Goal: Information Seeking & Learning: Learn about a topic

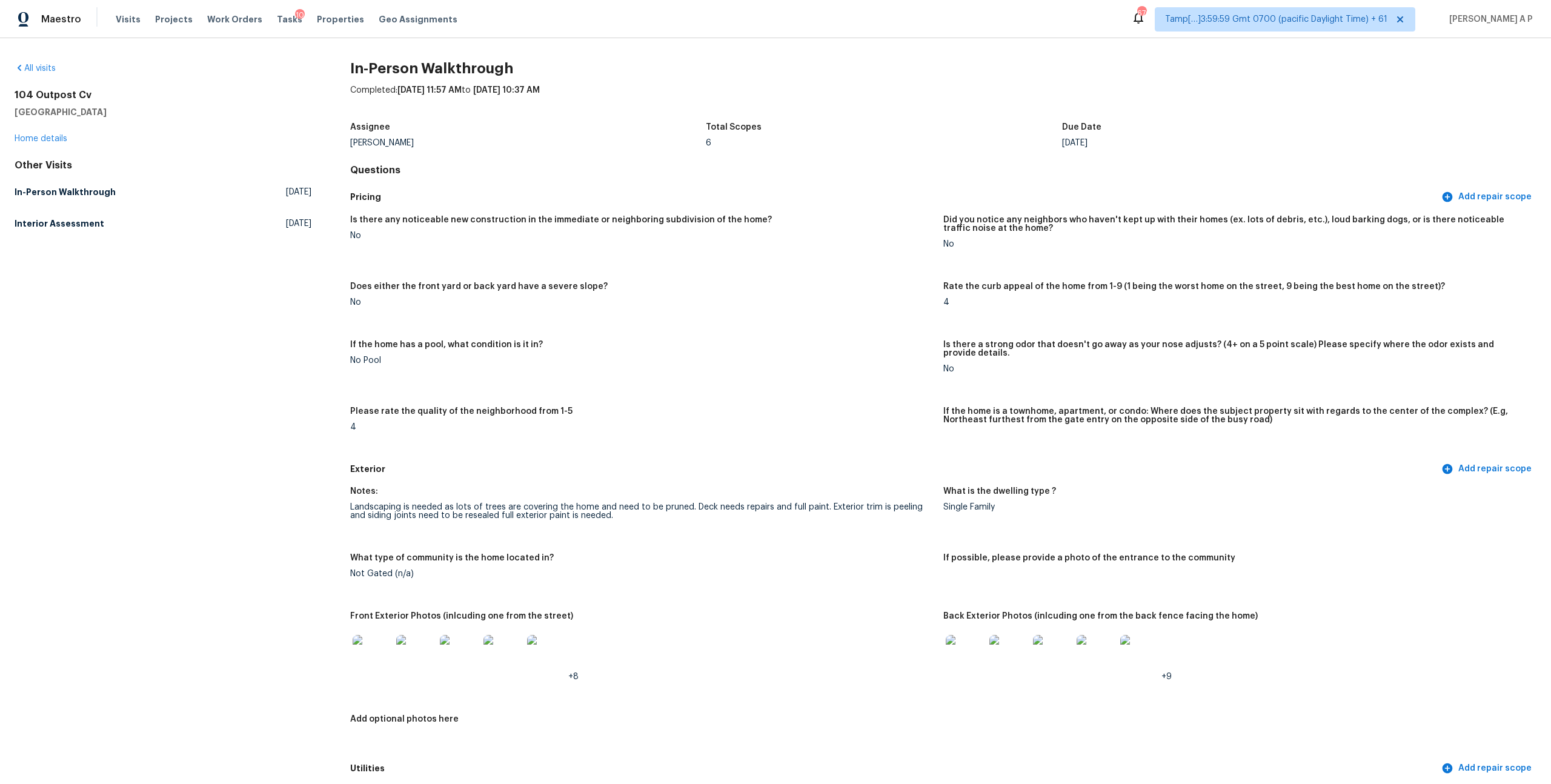
scroll to position [2423, 0]
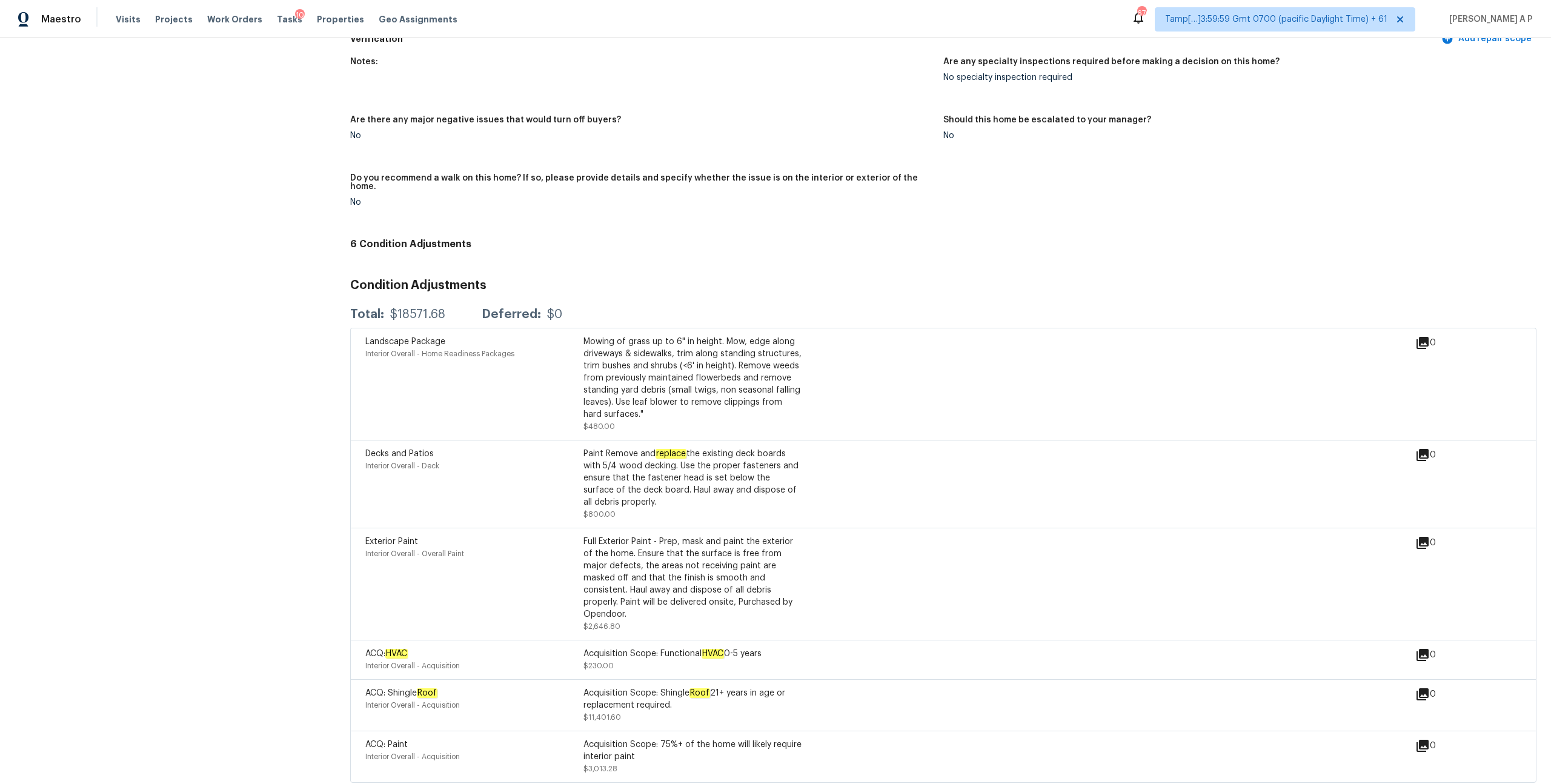
click at [1399, 28] on span "Tamp[…]3:59:59 Gmt 0700 (pacific Daylight Time) + 61" at bounding box center [1284, 20] width 261 height 24
click at [1030, 166] on div "Notes: Are any specialty inspections required before making a decision on this …" at bounding box center [943, 141] width 1186 height 183
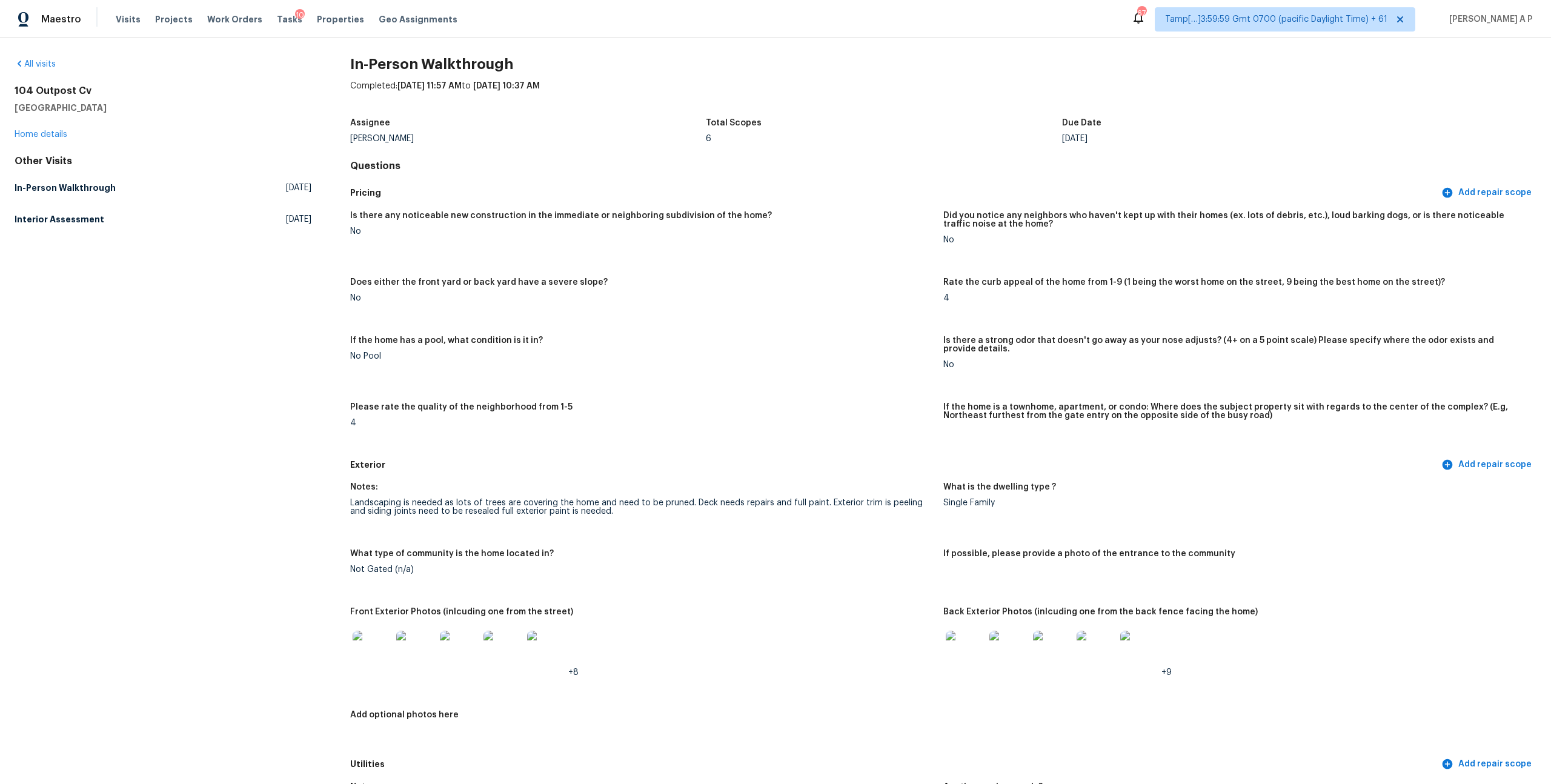
scroll to position [0, 0]
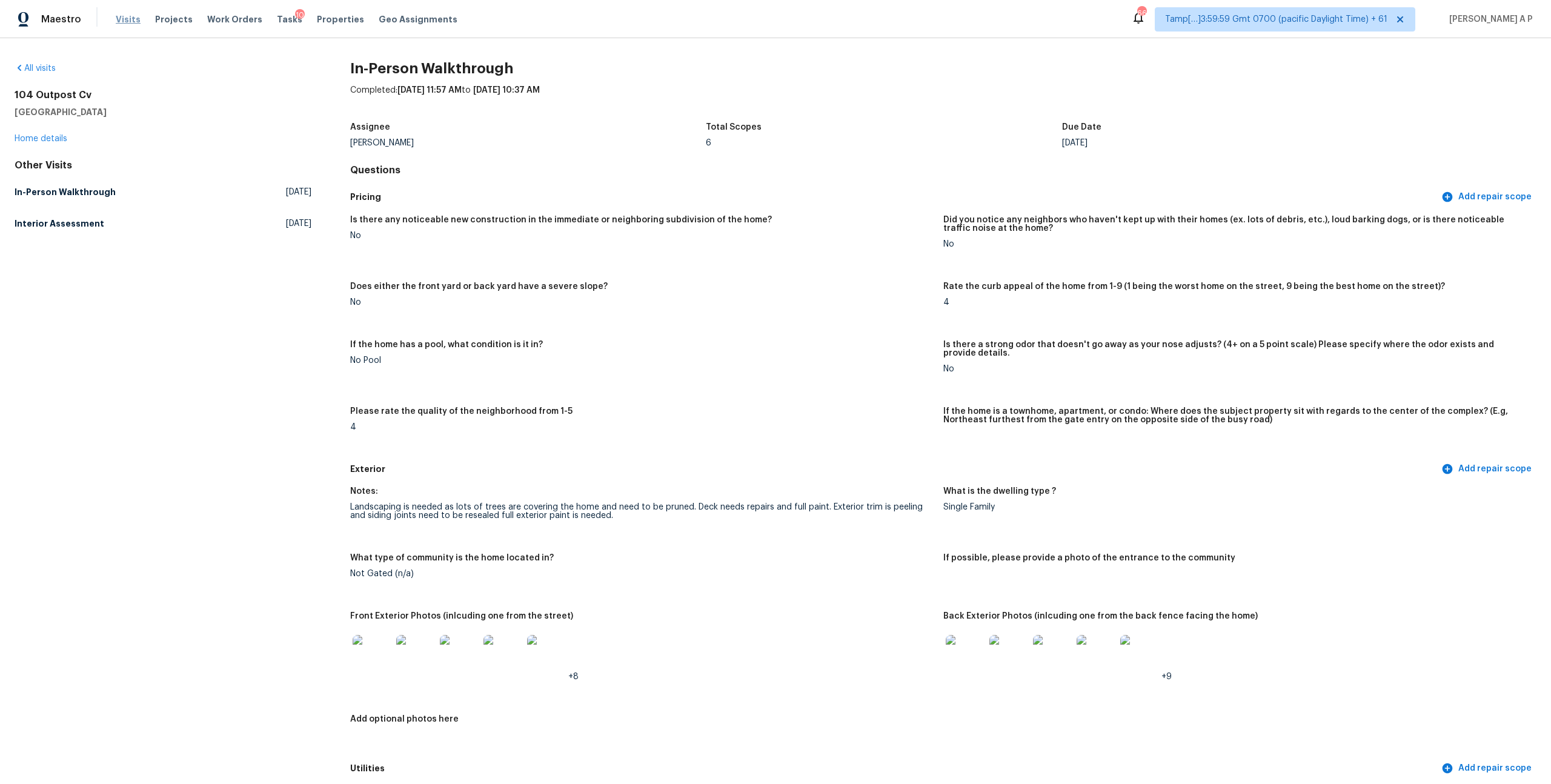
click at [125, 20] on span "Visits" at bounding box center [128, 20] width 25 height 12
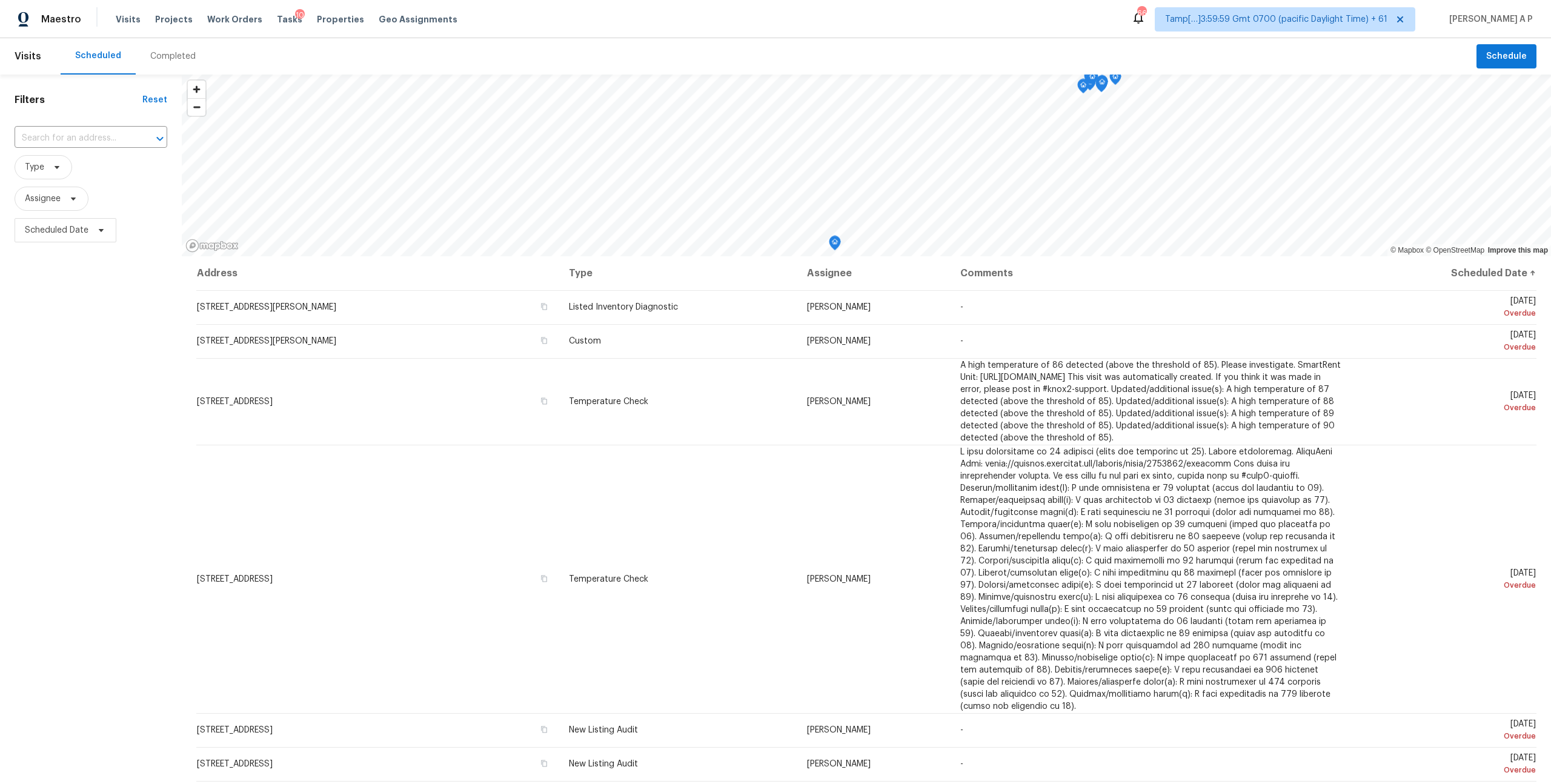
click at [172, 62] on div "Completed" at bounding box center [173, 56] width 46 height 12
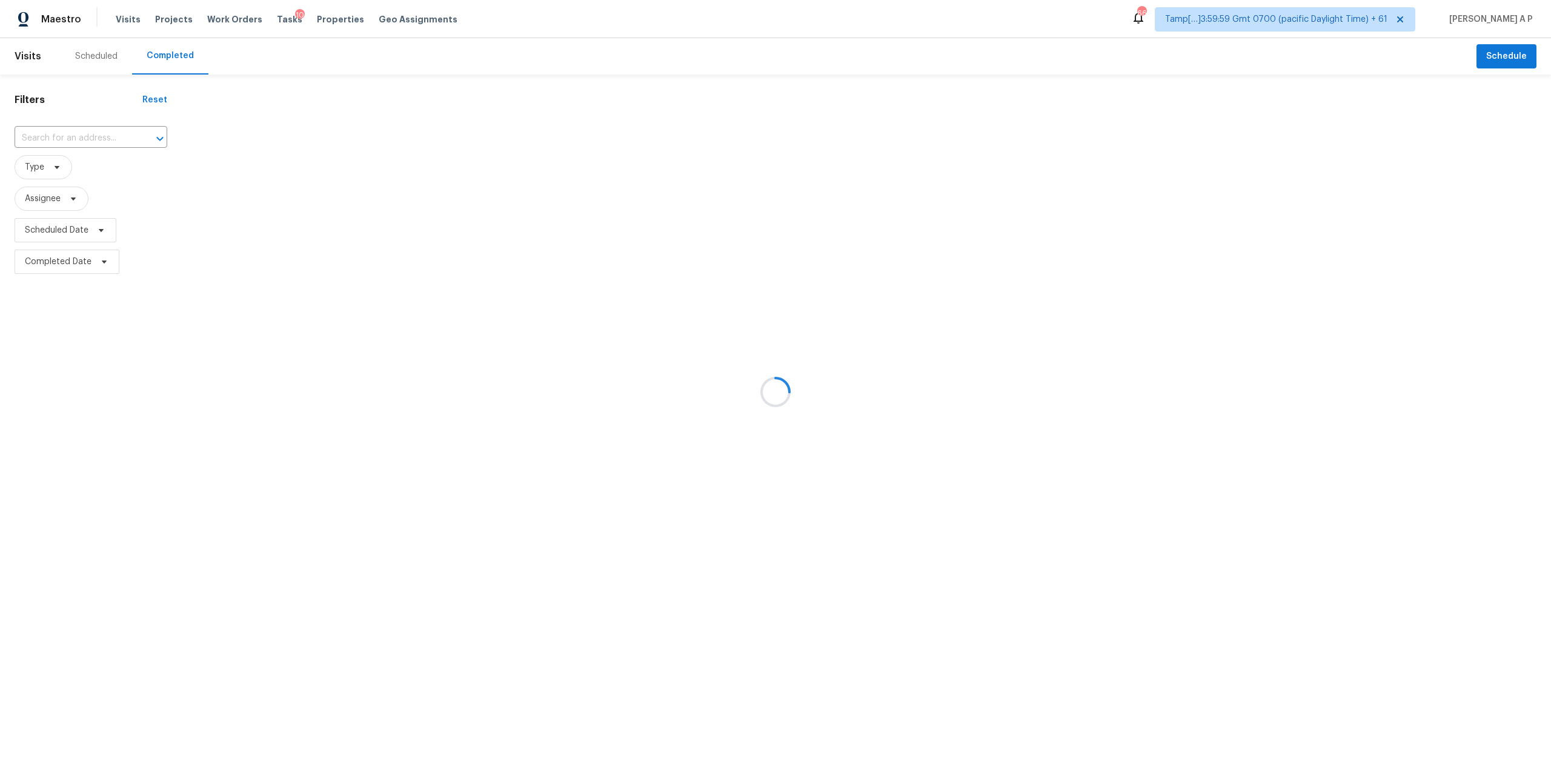
click at [98, 139] on div at bounding box center [775, 392] width 1551 height 784
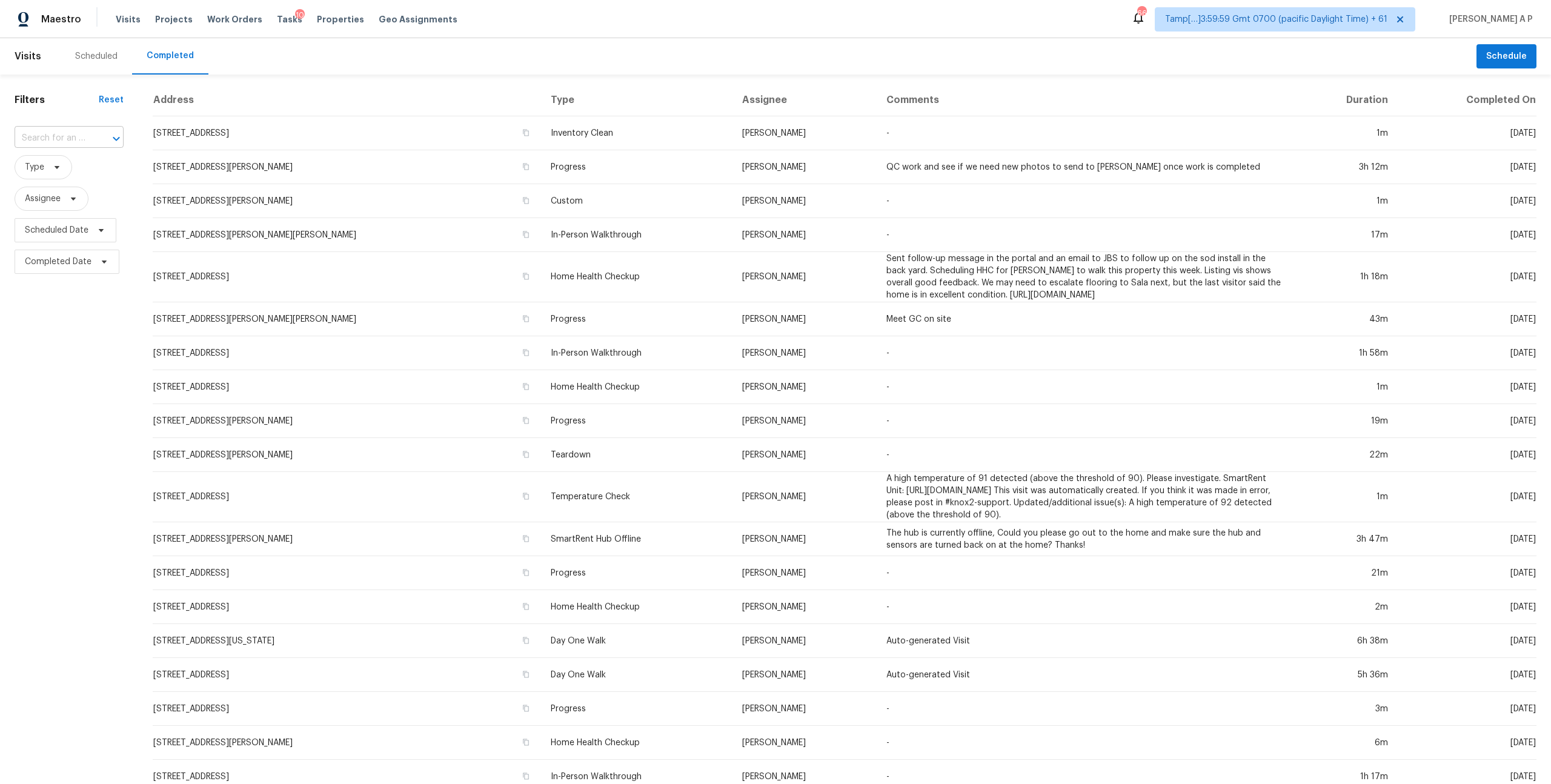
click at [96, 136] on div at bounding box center [107, 138] width 31 height 17
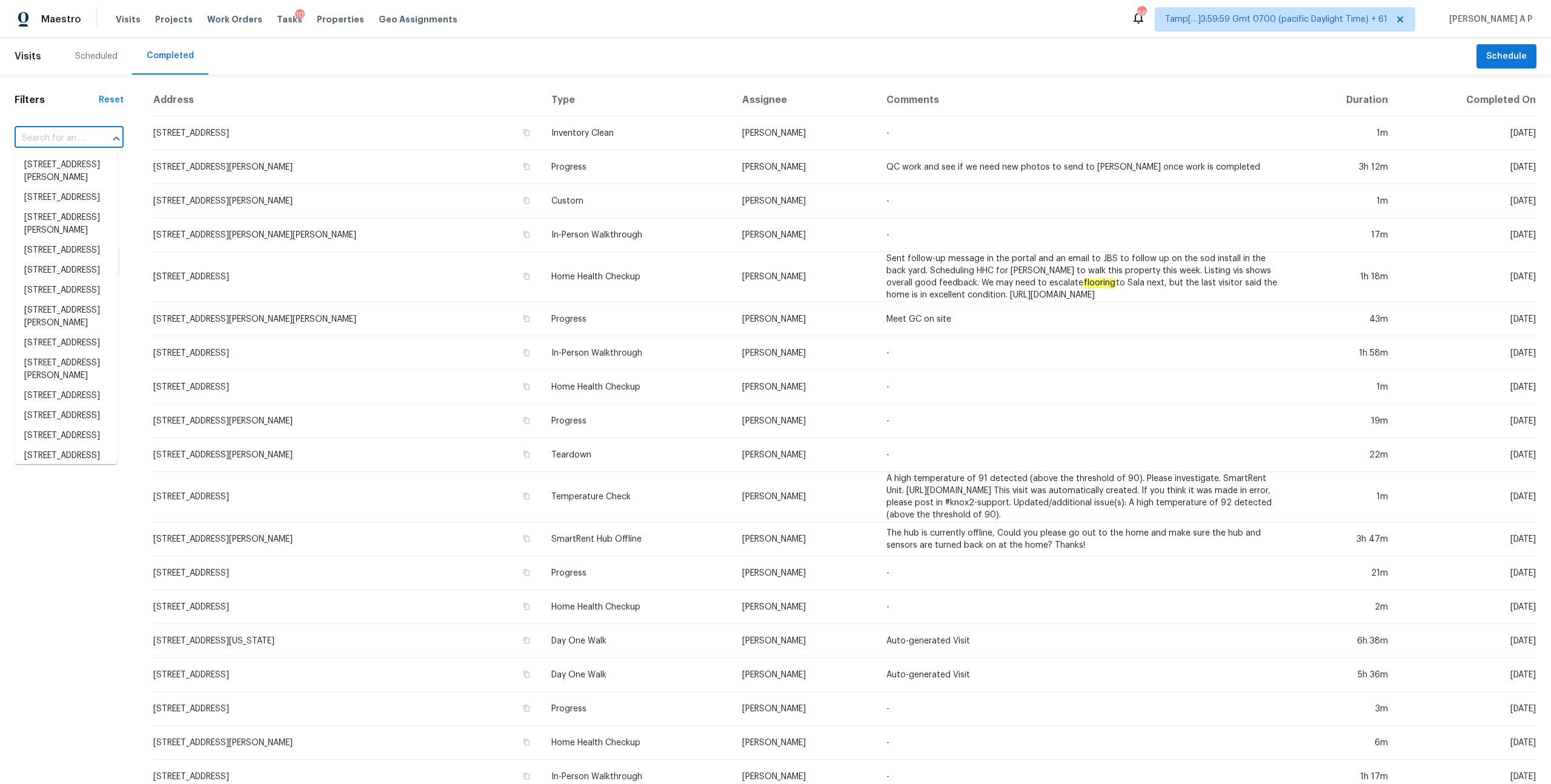
click at [96, 136] on div at bounding box center [107, 138] width 31 height 17
paste input "[STREET_ADDRESS]"
type input "[STREET_ADDRESS]"
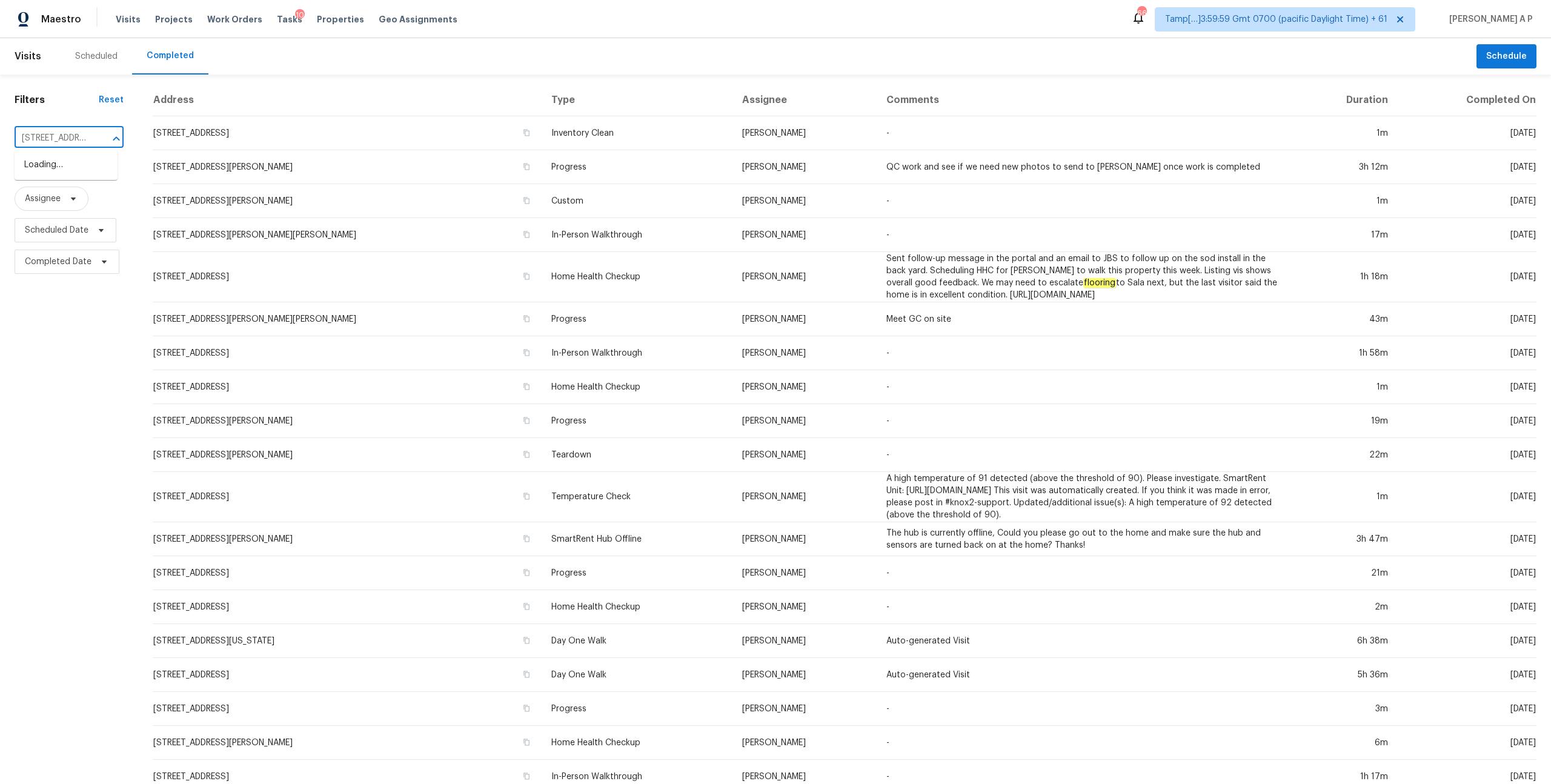
scroll to position [0, 90]
click at [78, 169] on li "[STREET_ADDRESS]" at bounding box center [66, 165] width 103 height 20
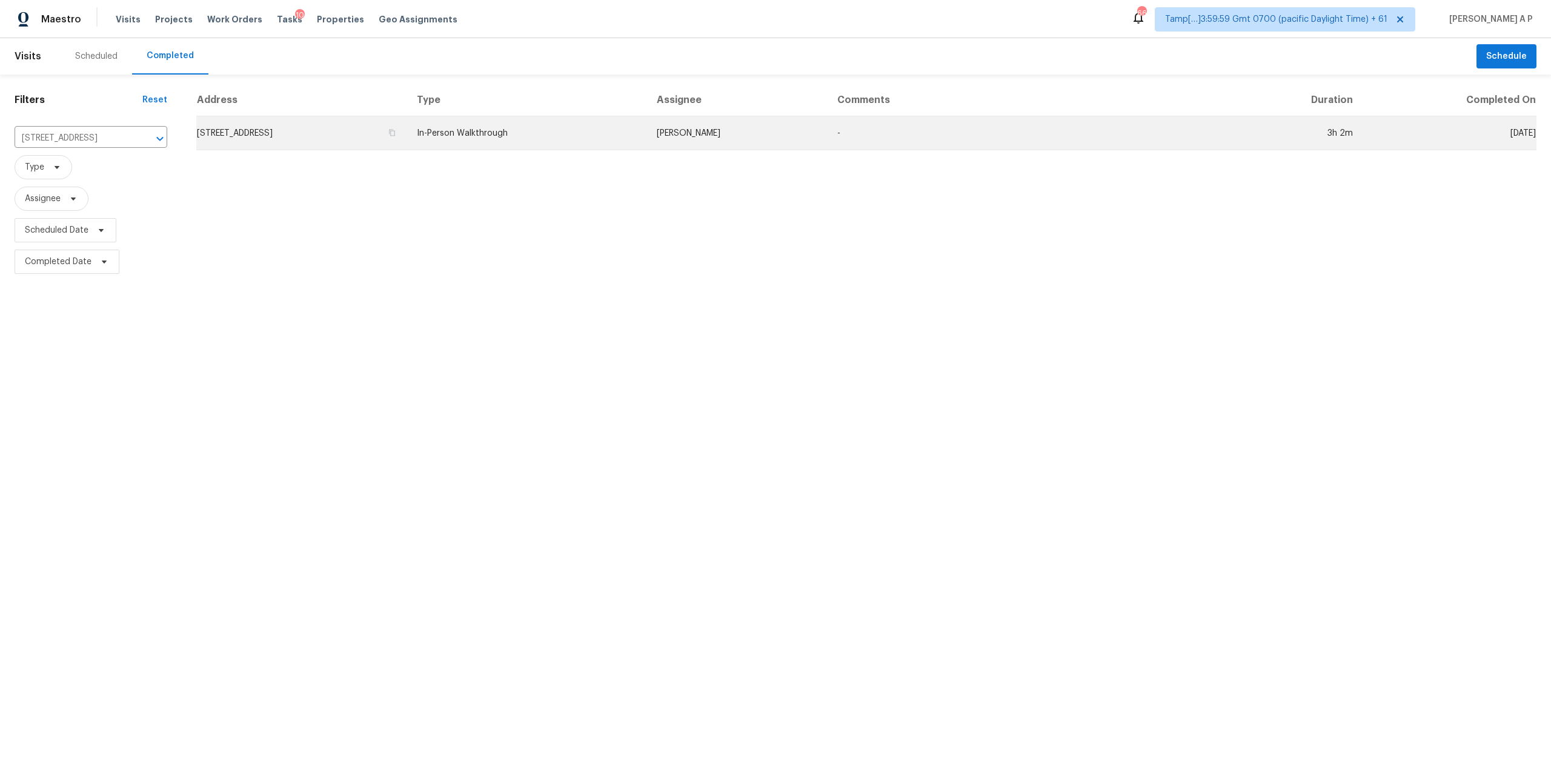
click at [596, 136] on td "In-Person Walkthrough" at bounding box center [527, 133] width 240 height 34
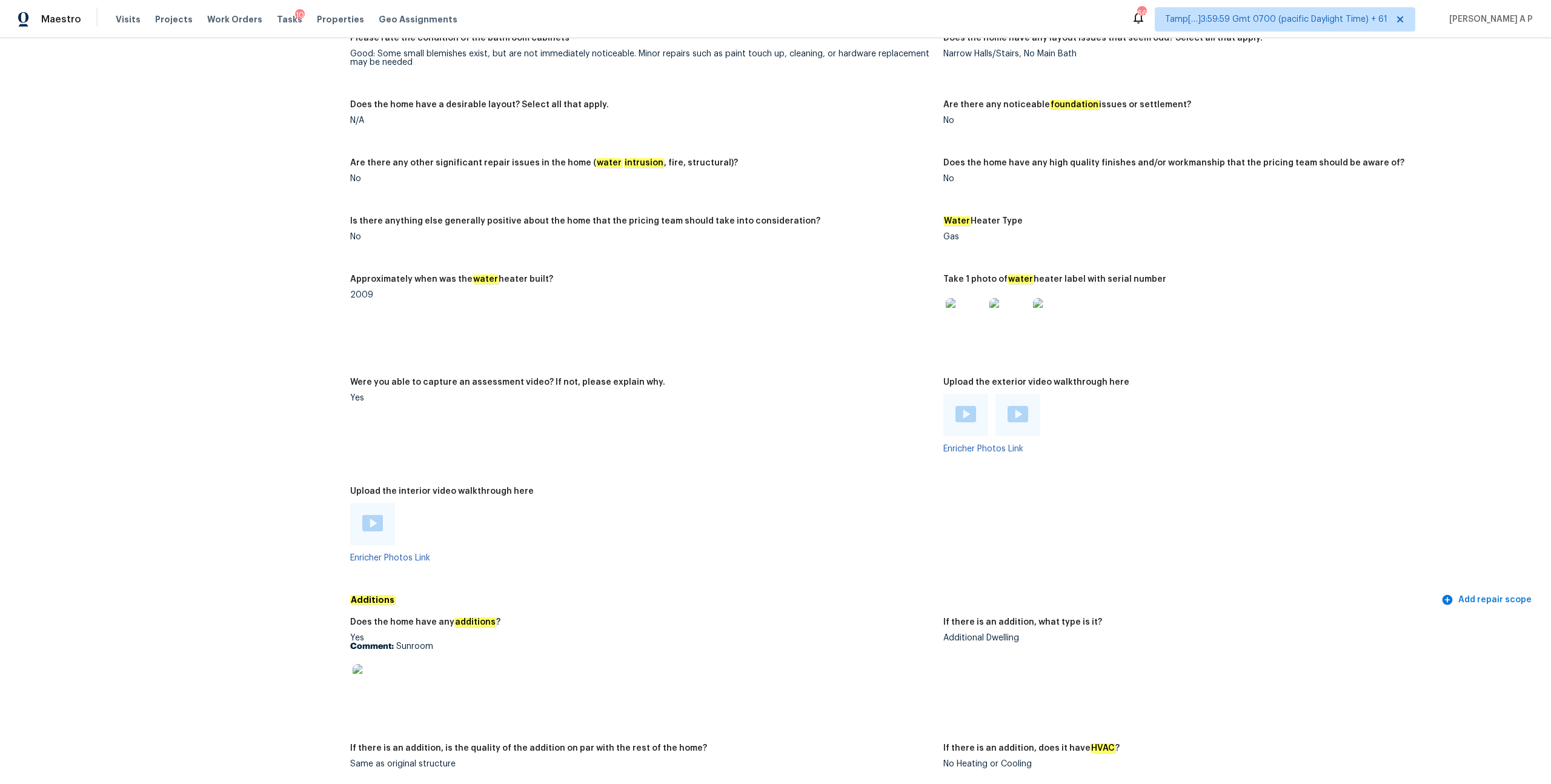
scroll to position [2006, 0]
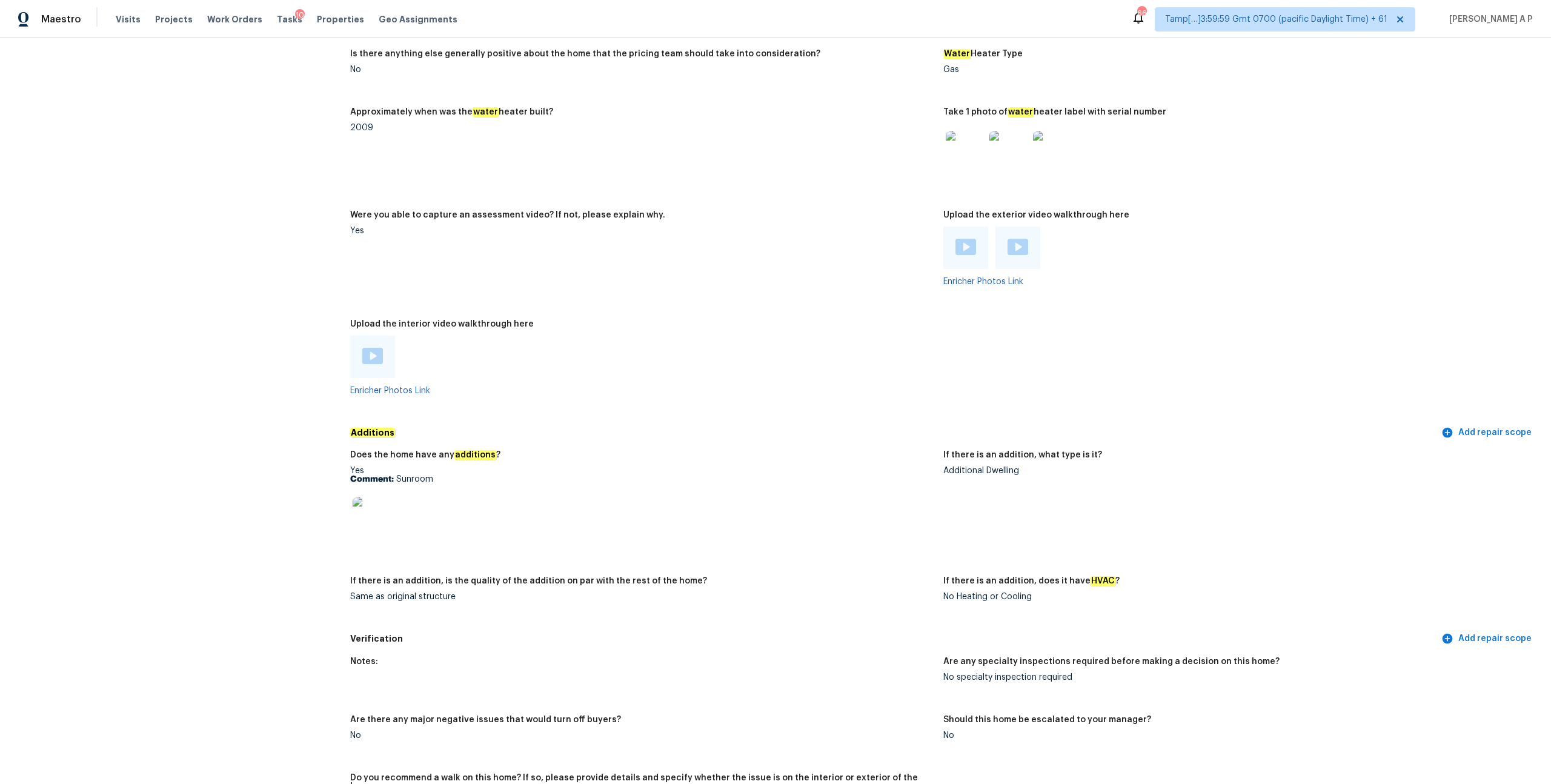
click at [375, 349] on img at bounding box center [372, 356] width 21 height 17
click at [961, 241] on img at bounding box center [965, 247] width 21 height 17
click at [1030, 244] on div at bounding box center [1018, 248] width 45 height 43
click at [1018, 239] on img at bounding box center [1018, 247] width 21 height 17
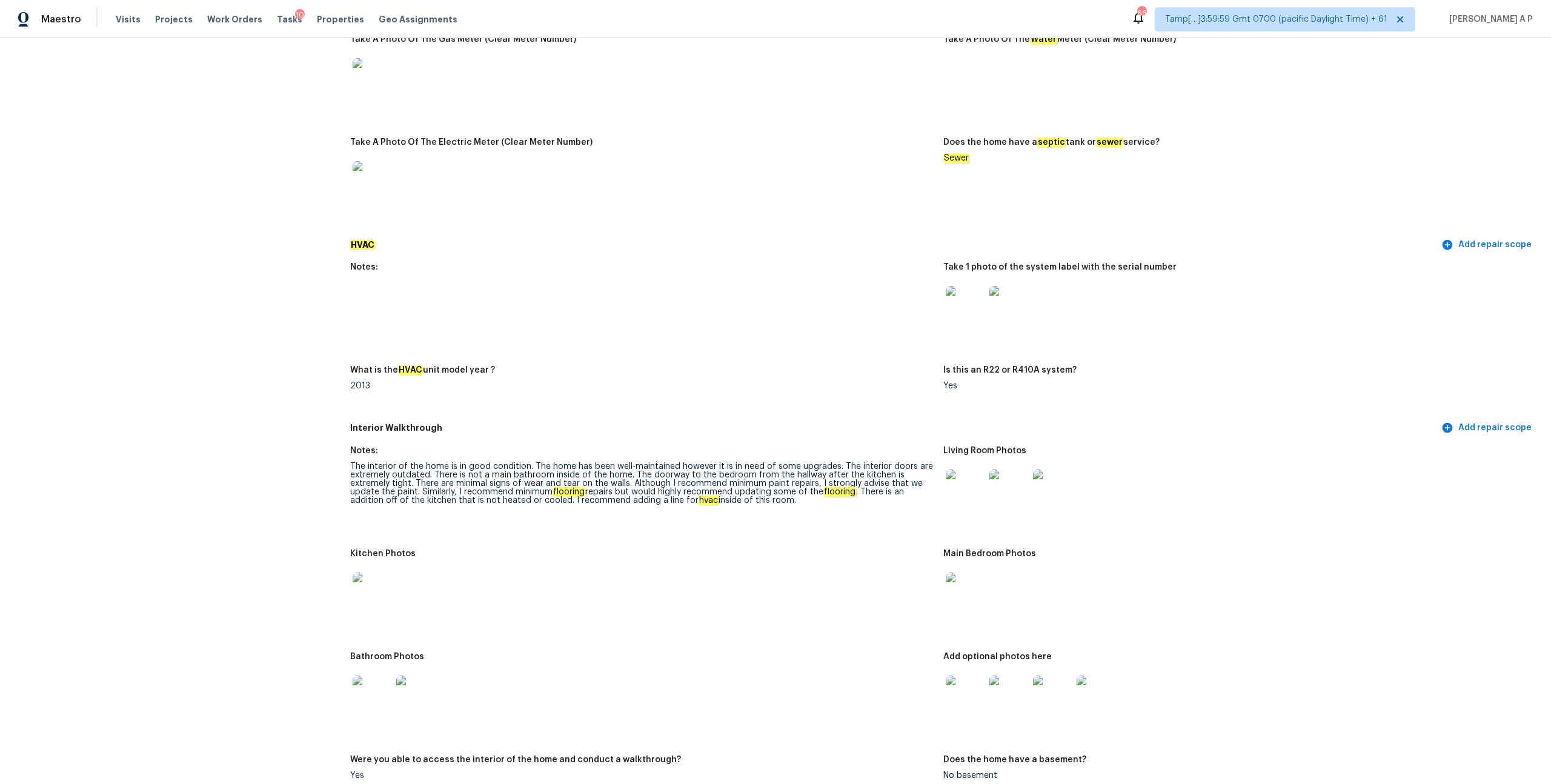
scroll to position [879, 0]
click at [1377, 112] on div "Notes: Are there solar panels? No solar panels What are the water supply pipes …" at bounding box center [943, 70] width 1186 height 322
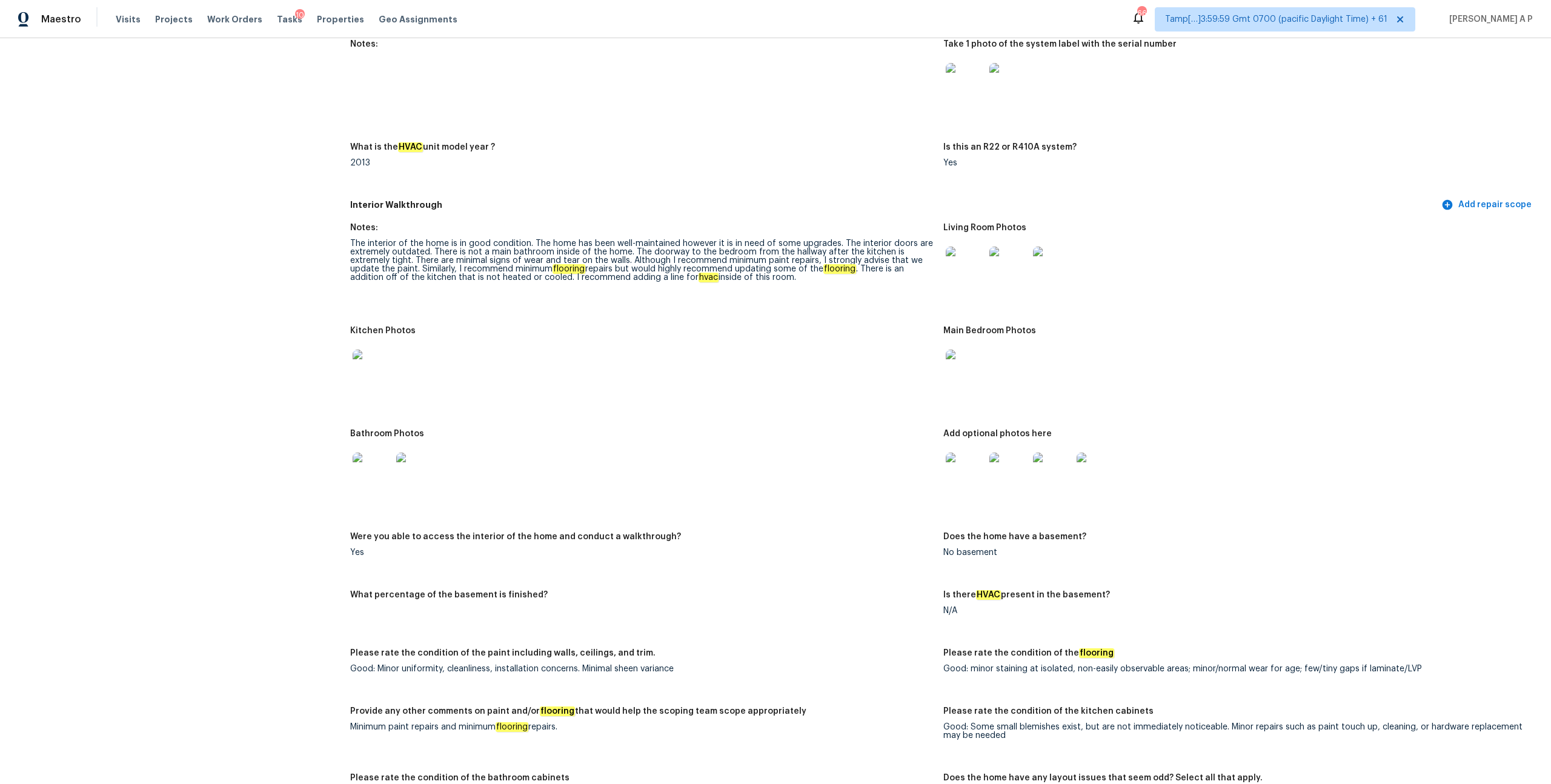
scroll to position [1108, 0]
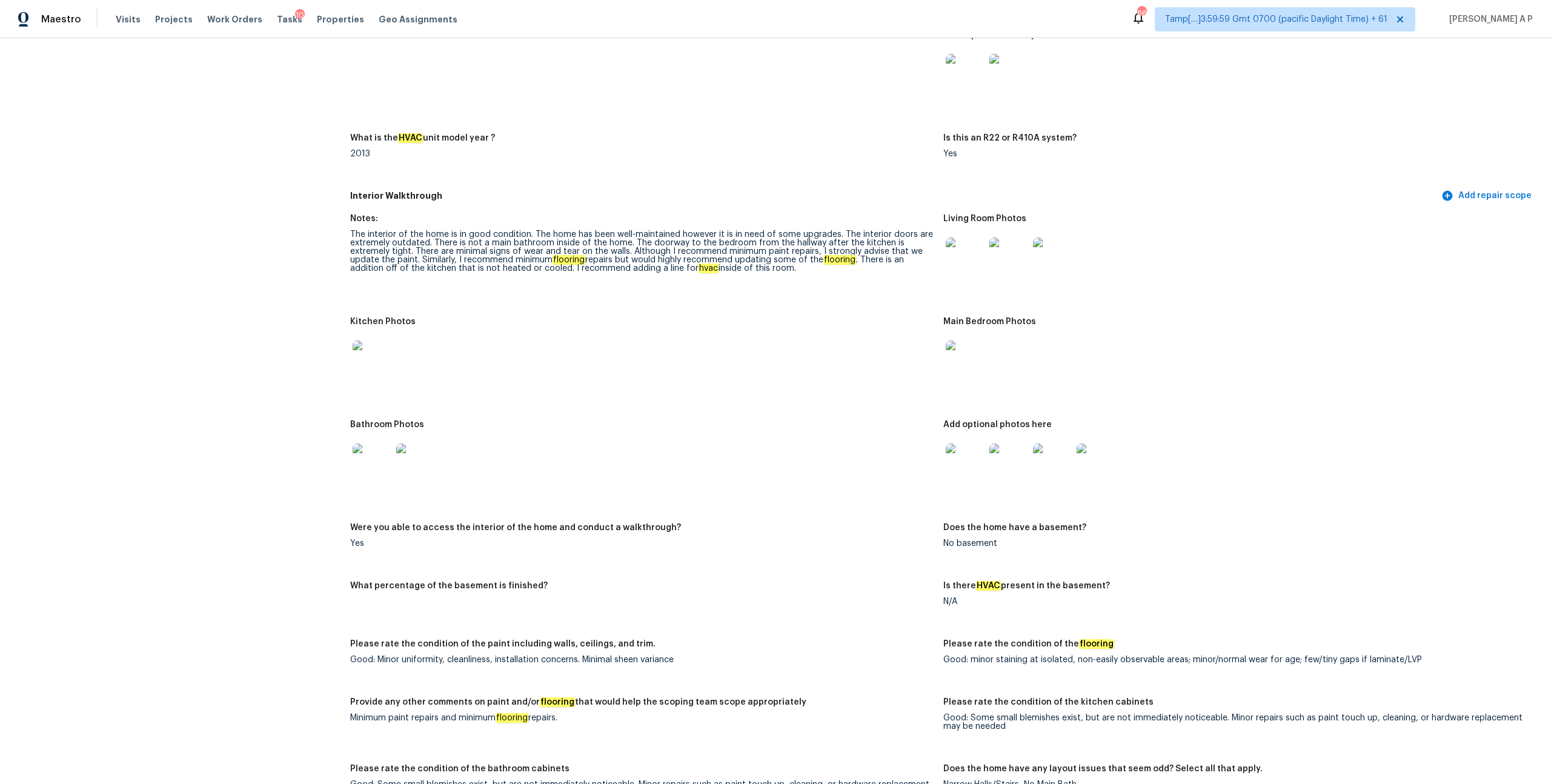
click at [375, 359] on img at bounding box center [372, 359] width 39 height 39
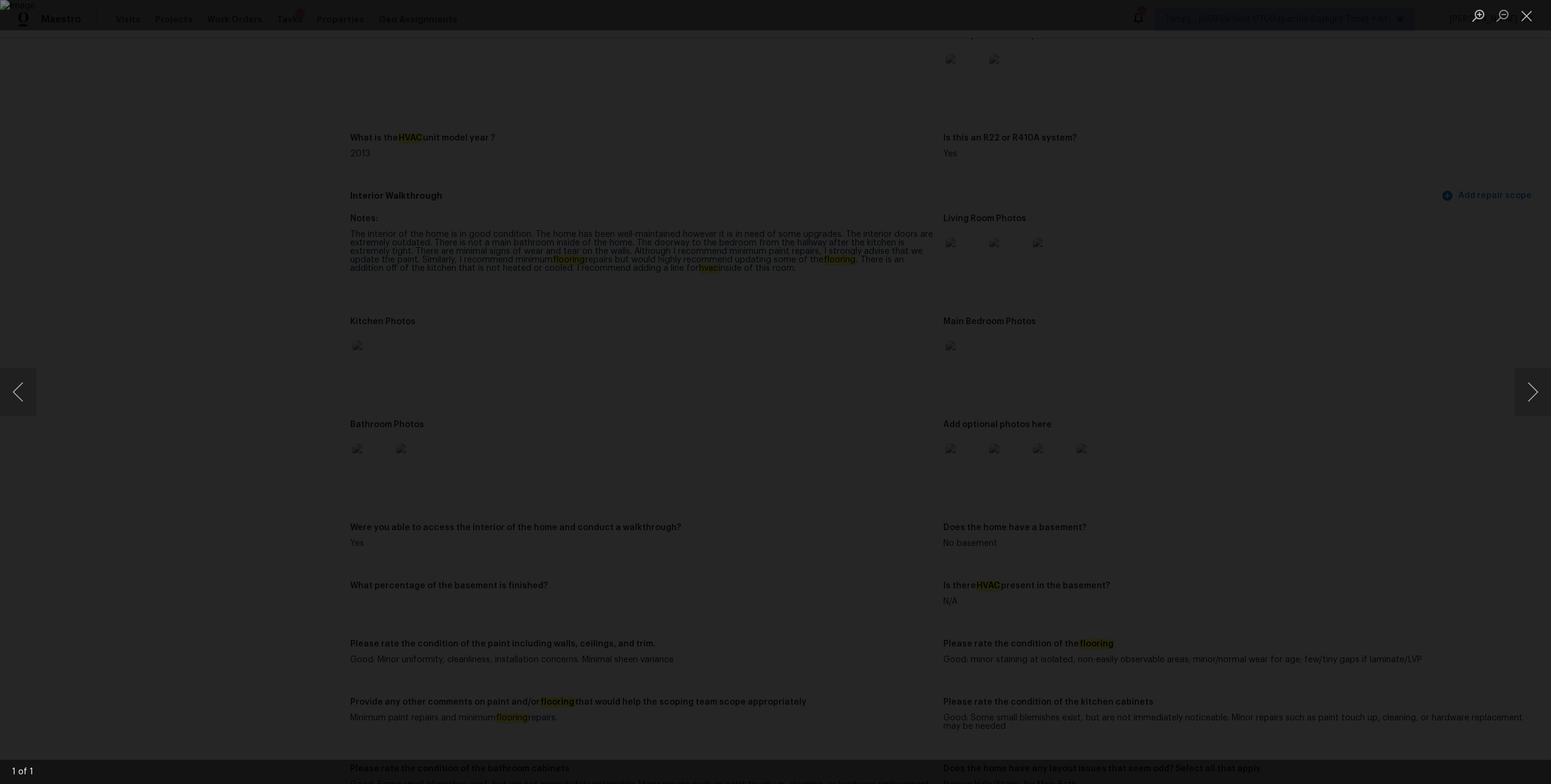
click at [1314, 381] on div "Lightbox" at bounding box center [775, 392] width 1551 height 784
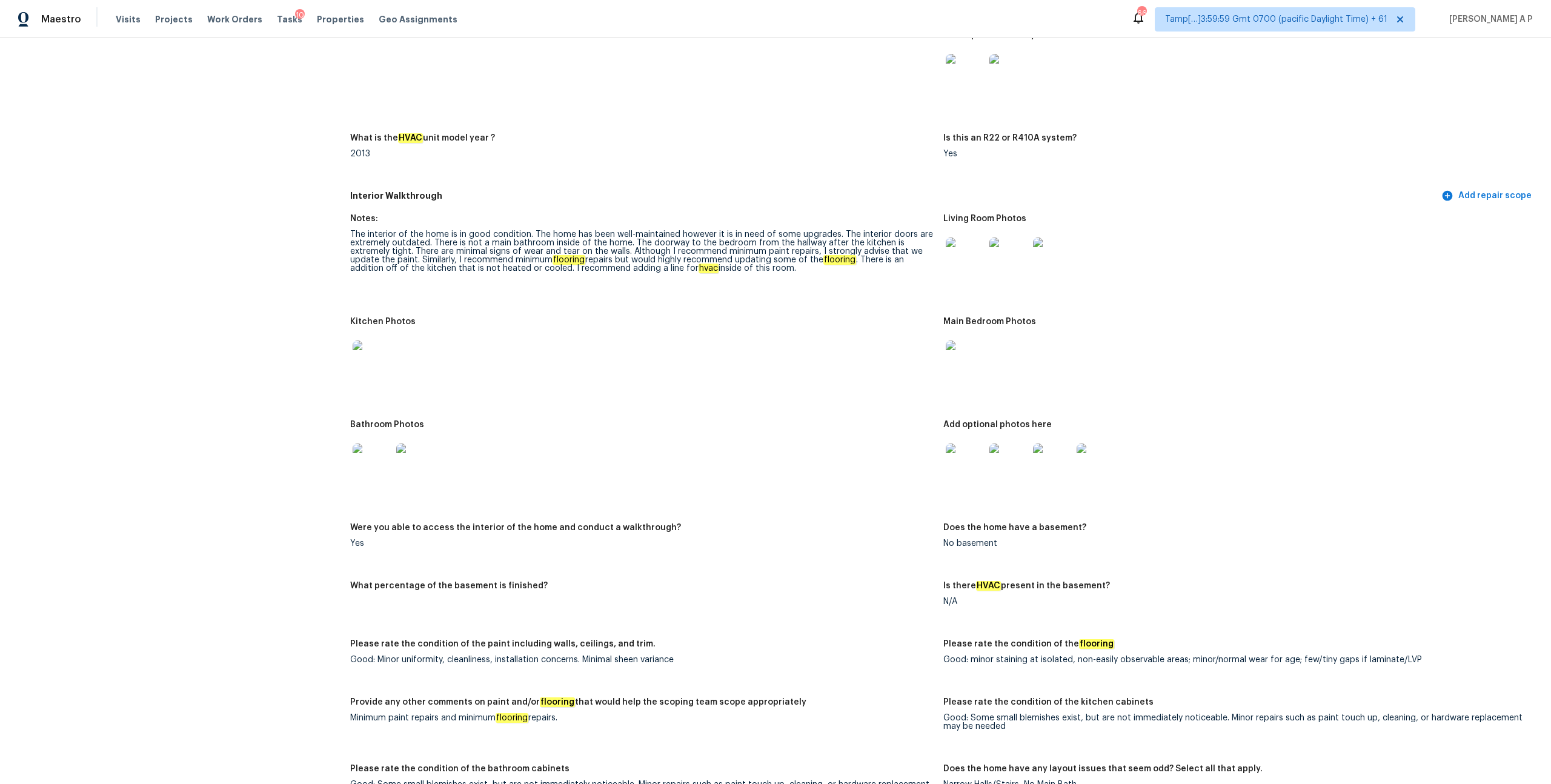
click at [376, 458] on img at bounding box center [372, 463] width 39 height 39
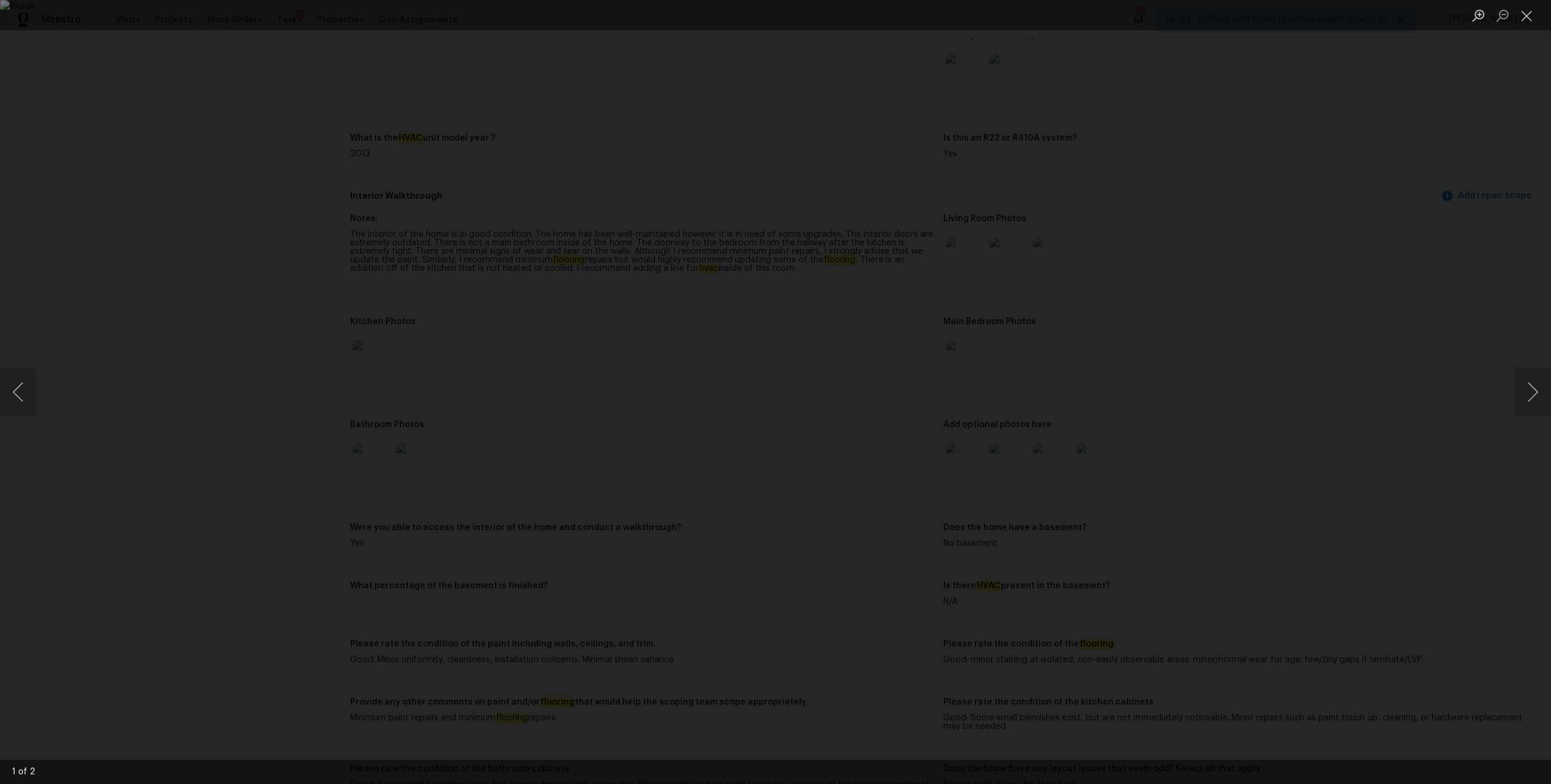
click at [1301, 362] on div "Lightbox" at bounding box center [775, 392] width 1551 height 784
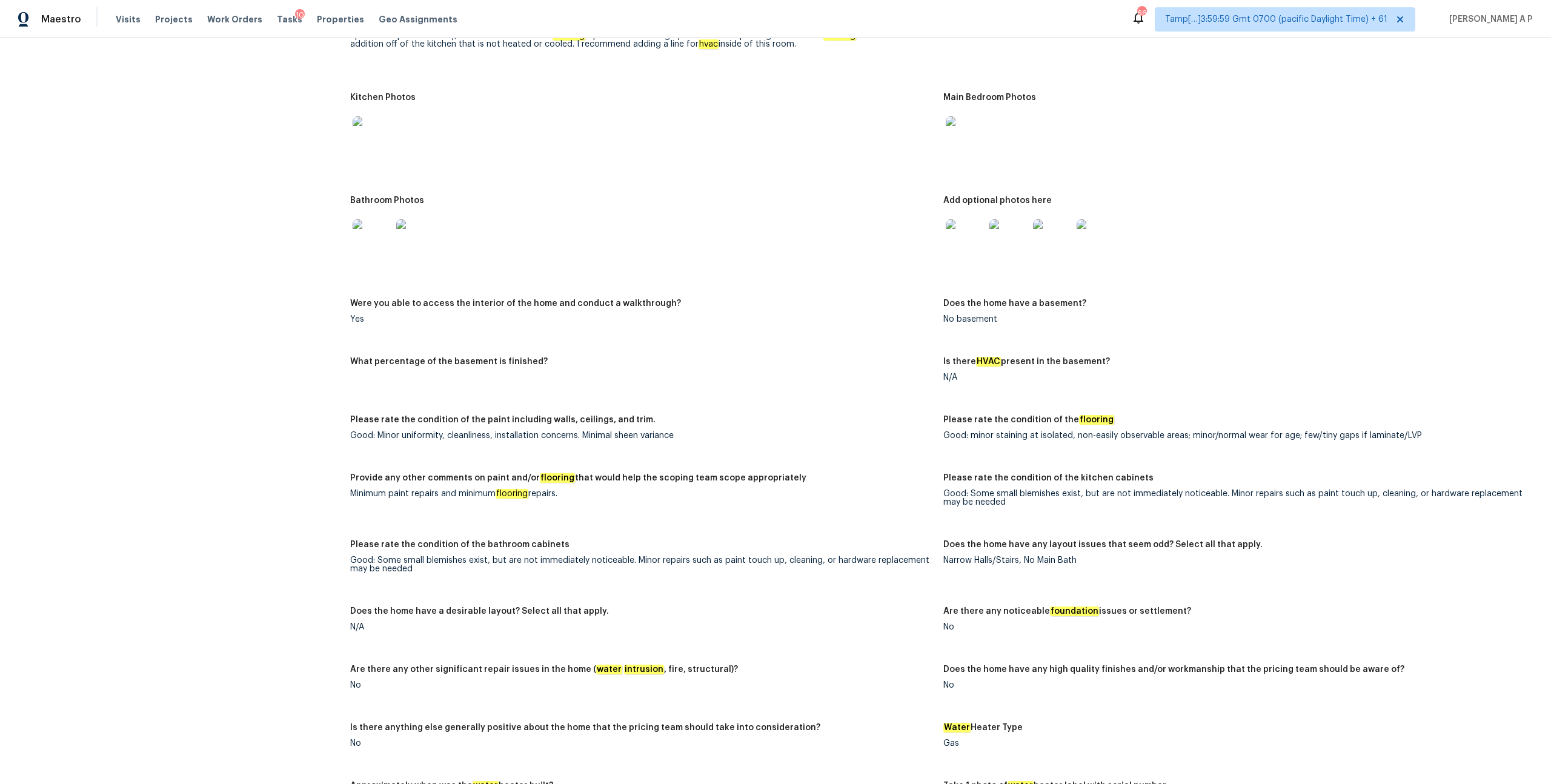
scroll to position [2485, 0]
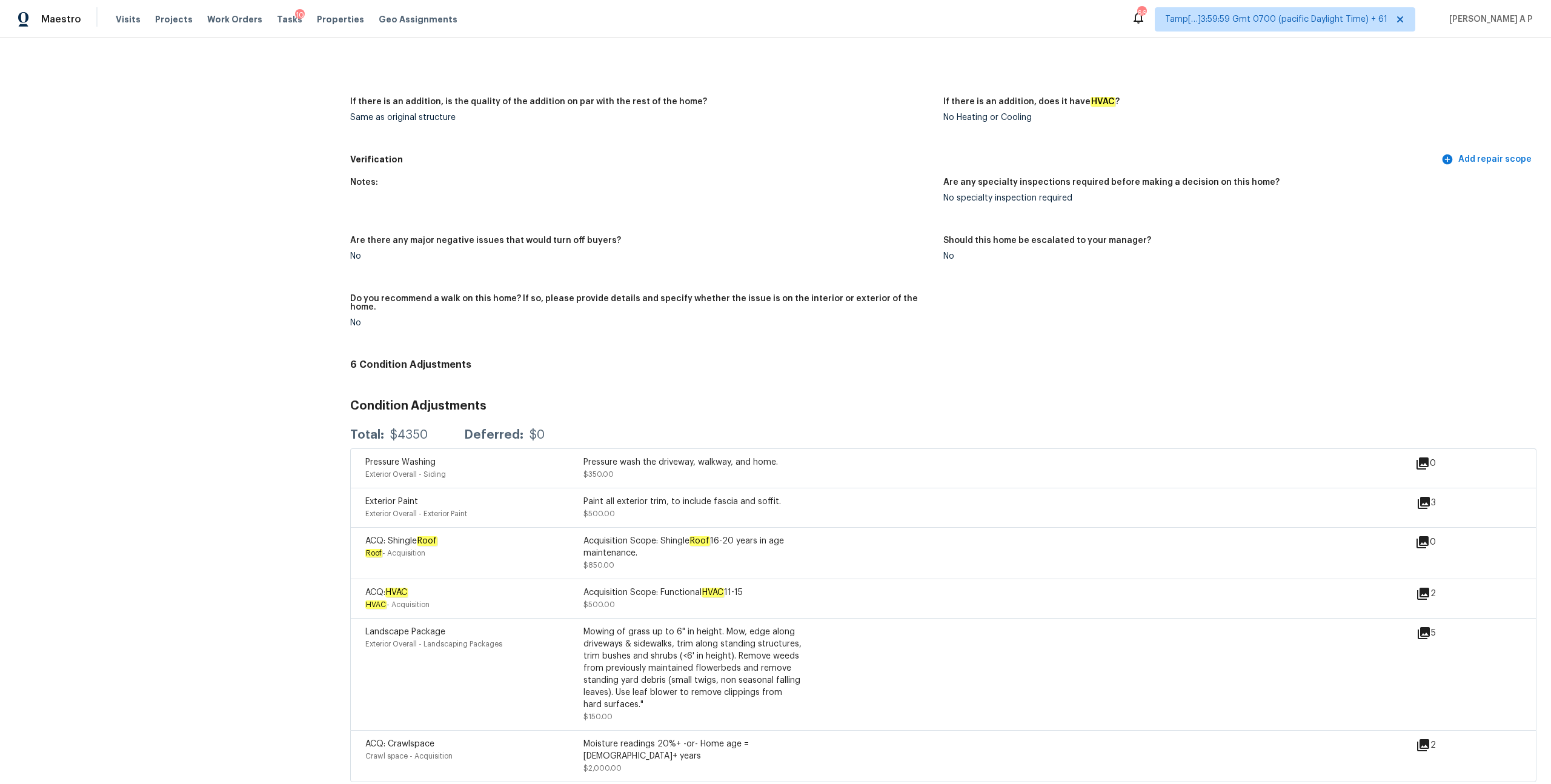
click at [662, 495] on div "Paint all exterior trim, to include fascia and soffit. $500.00" at bounding box center [692, 507] width 218 height 24
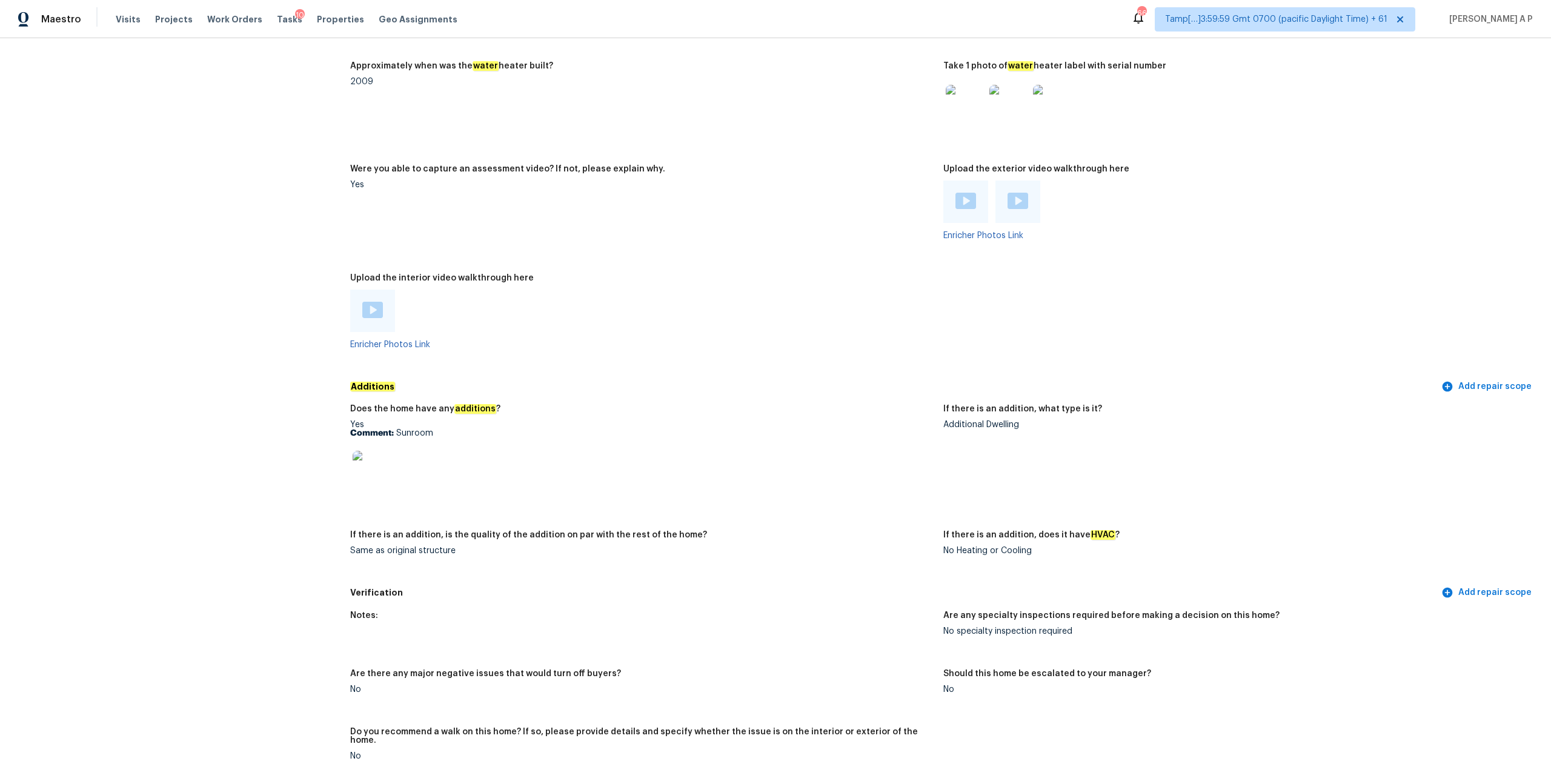
scroll to position [1982, 0]
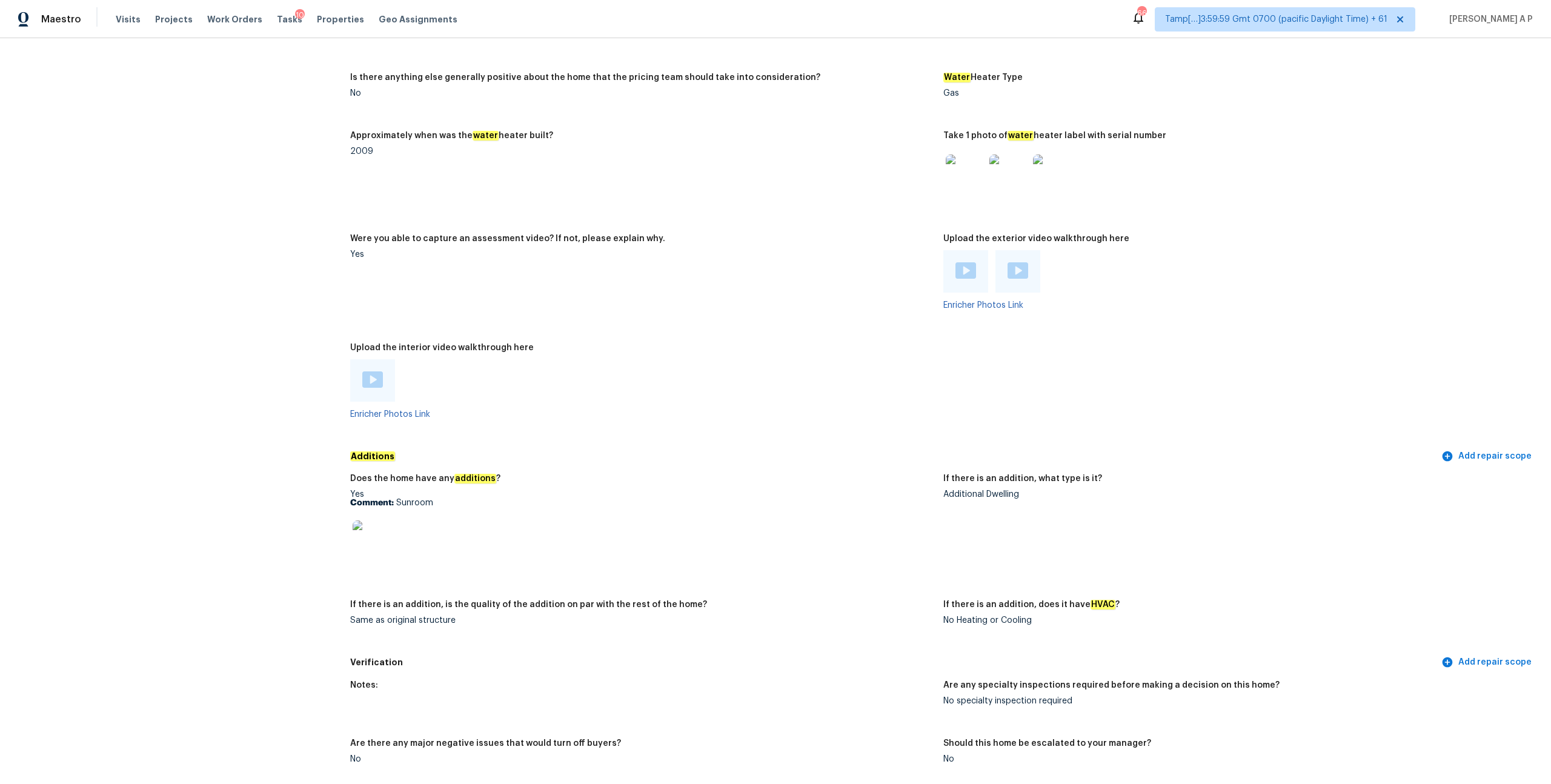
click at [381, 531] on img at bounding box center [372, 539] width 39 height 39
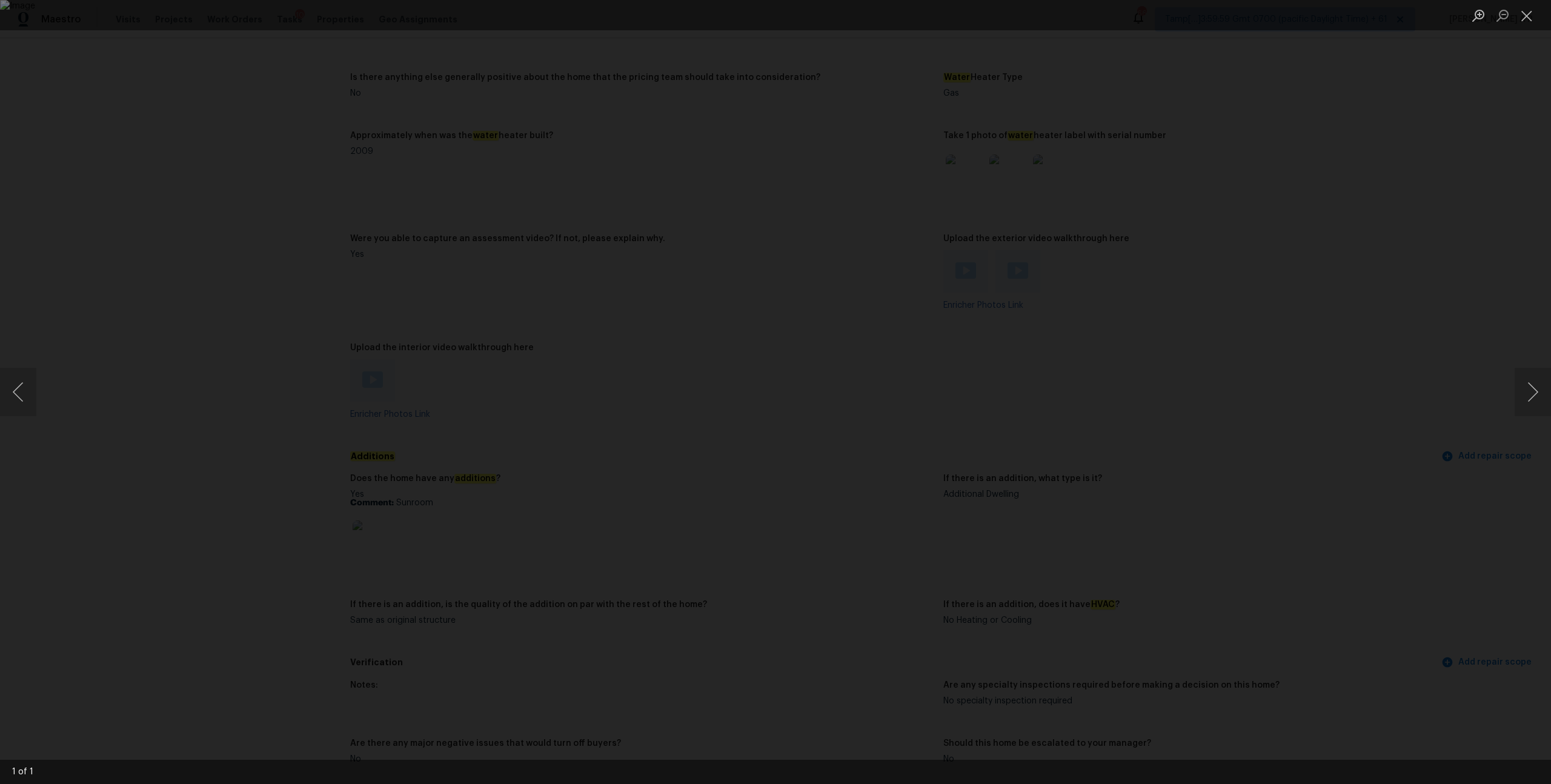
click at [1319, 189] on div "Lightbox" at bounding box center [775, 392] width 1551 height 784
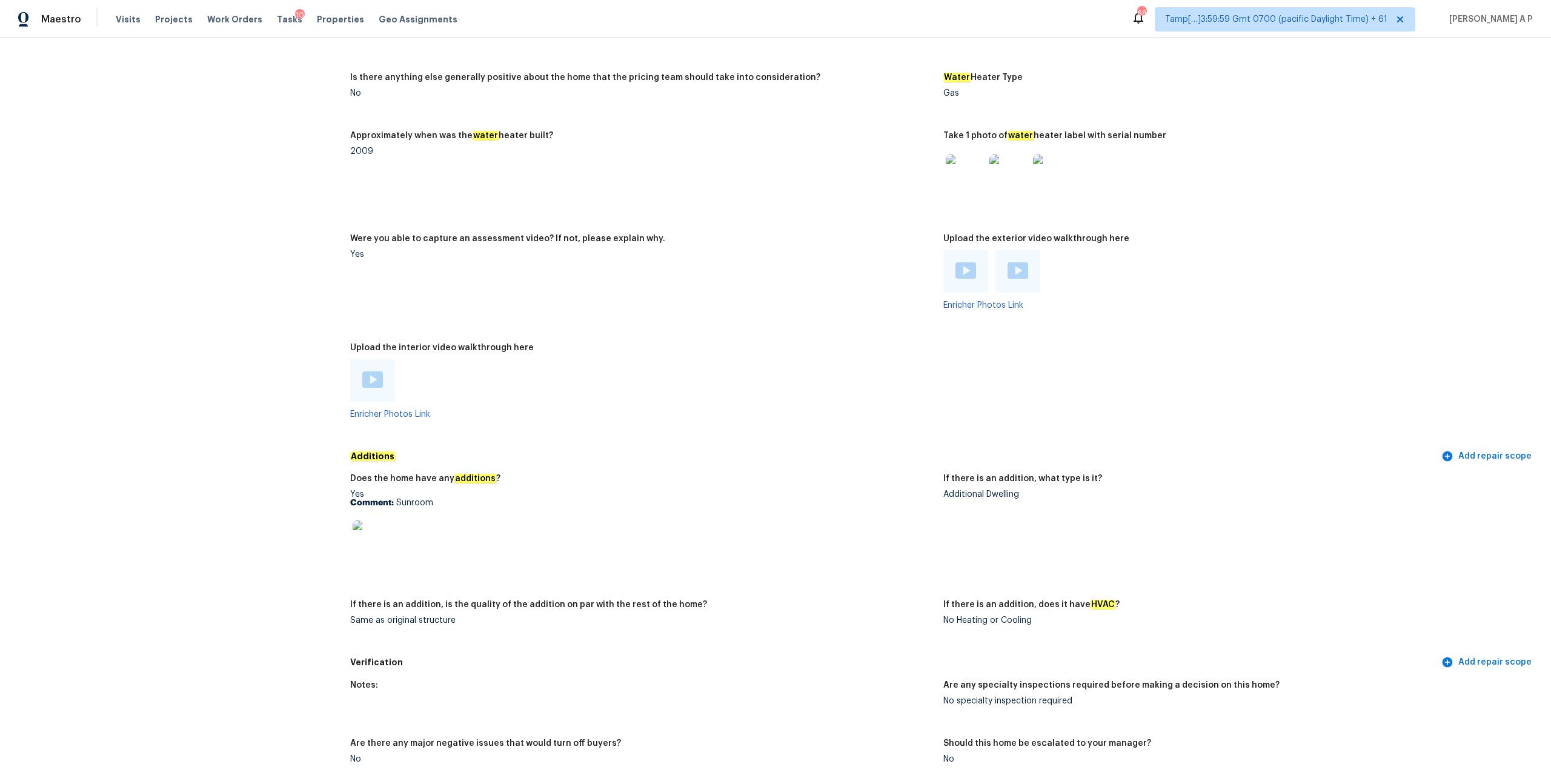
click at [1319, 189] on div at bounding box center [1235, 174] width 584 height 53
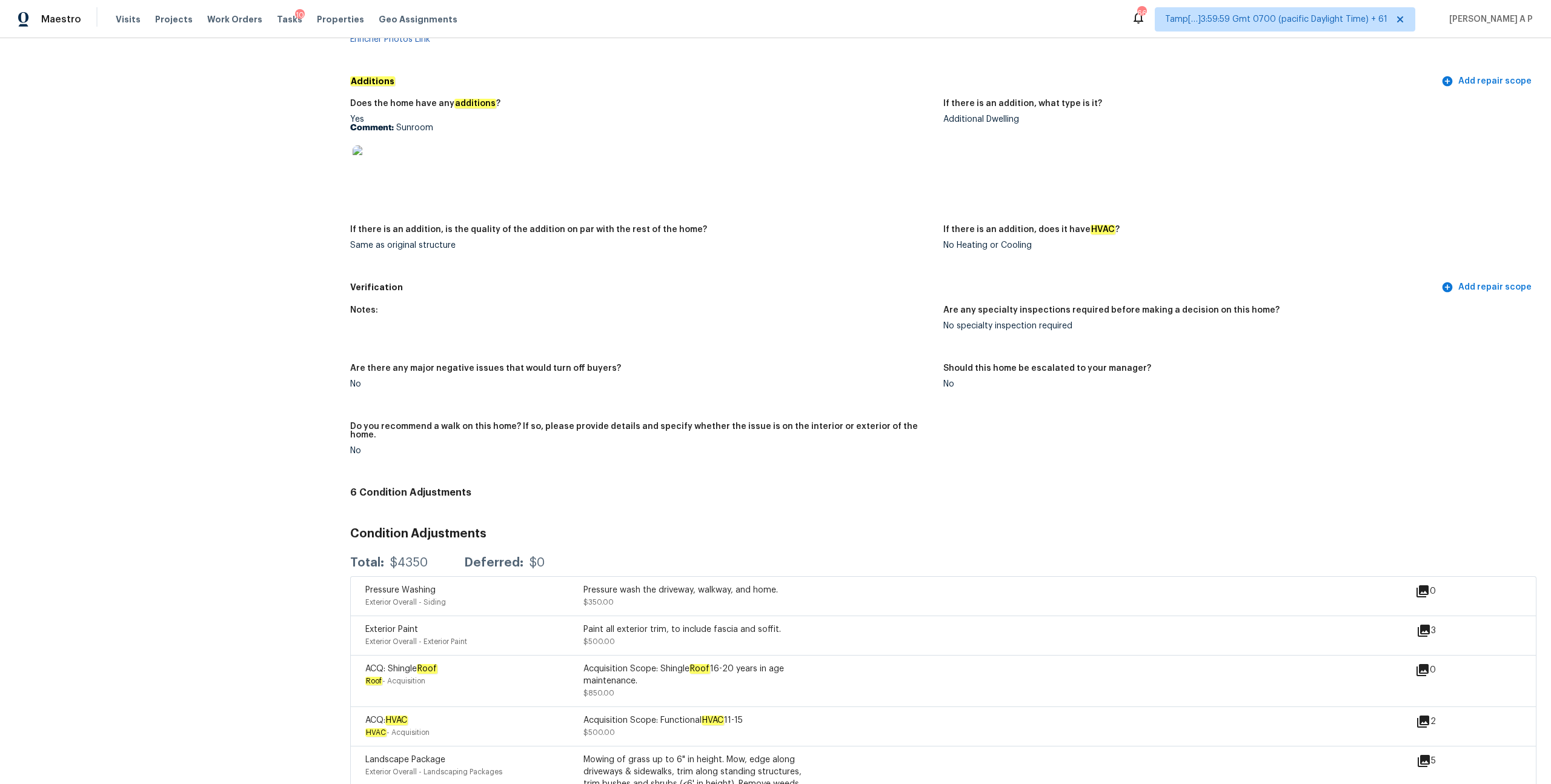
scroll to position [2363, 0]
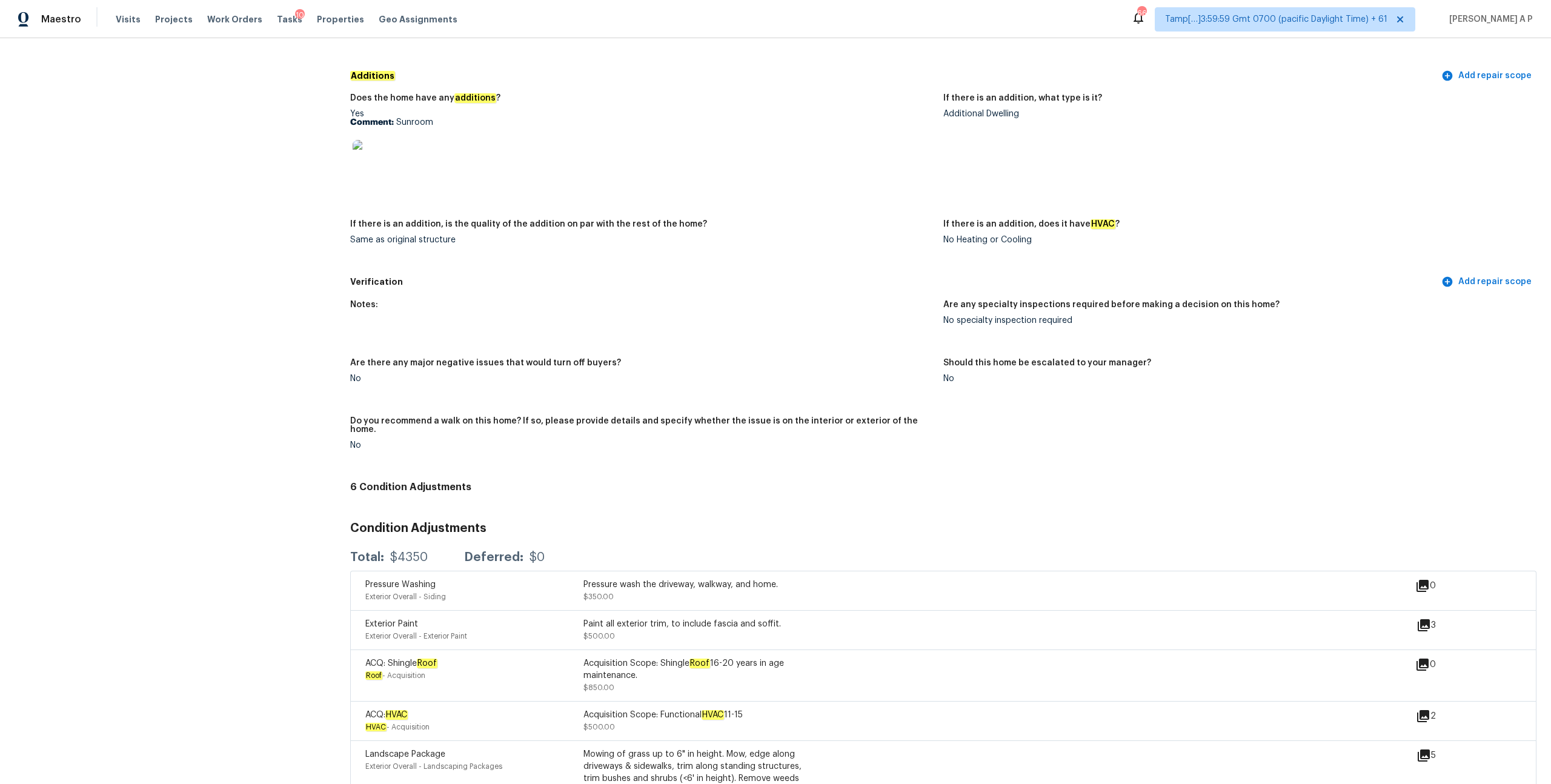
click at [813, 438] on figure "Do you recommend a walk on this home? If so, please provide details and specify…" at bounding box center [647, 442] width 593 height 52
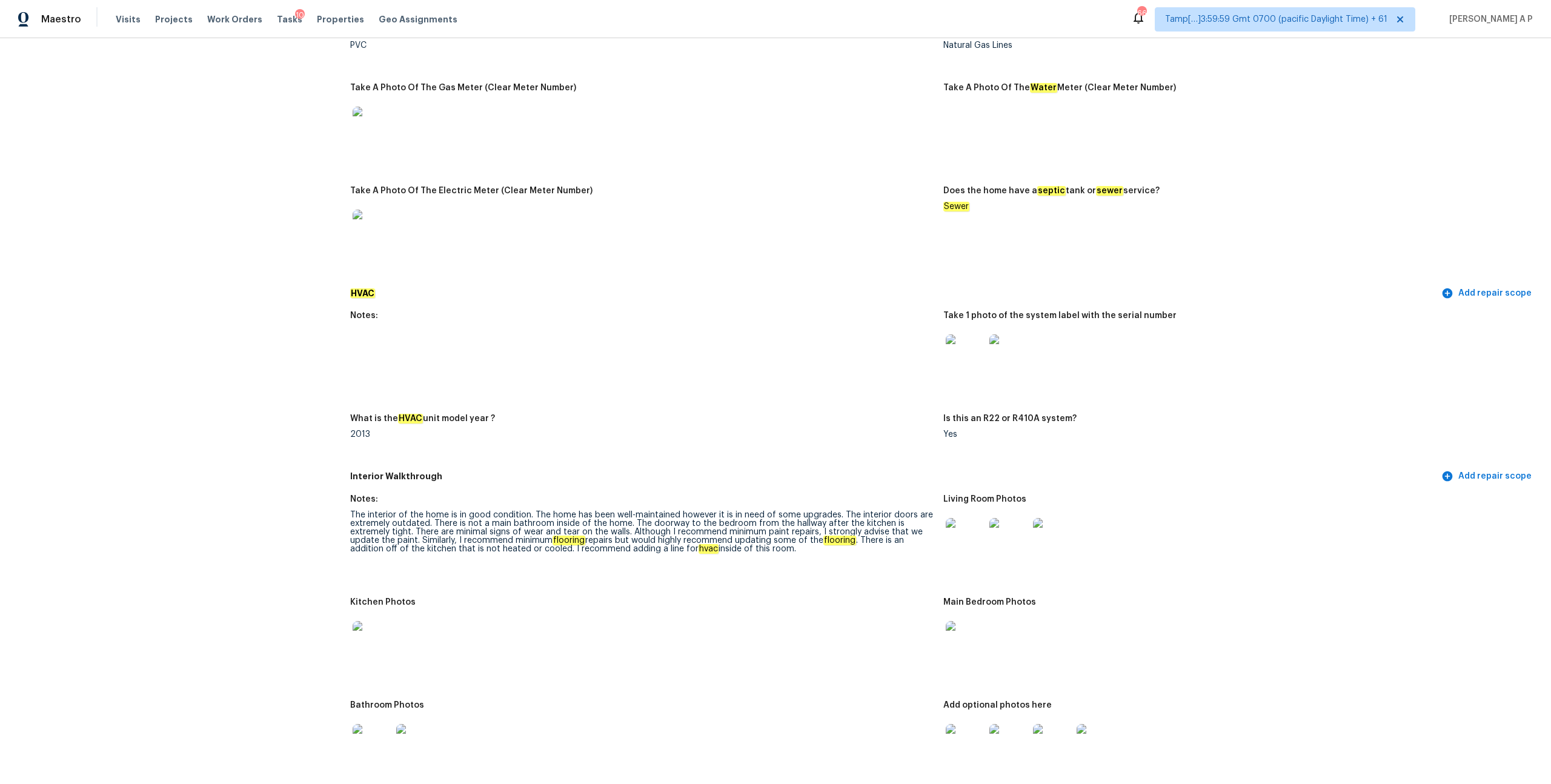
scroll to position [824, 0]
click at [972, 536] on img at bounding box center [964, 540] width 39 height 39
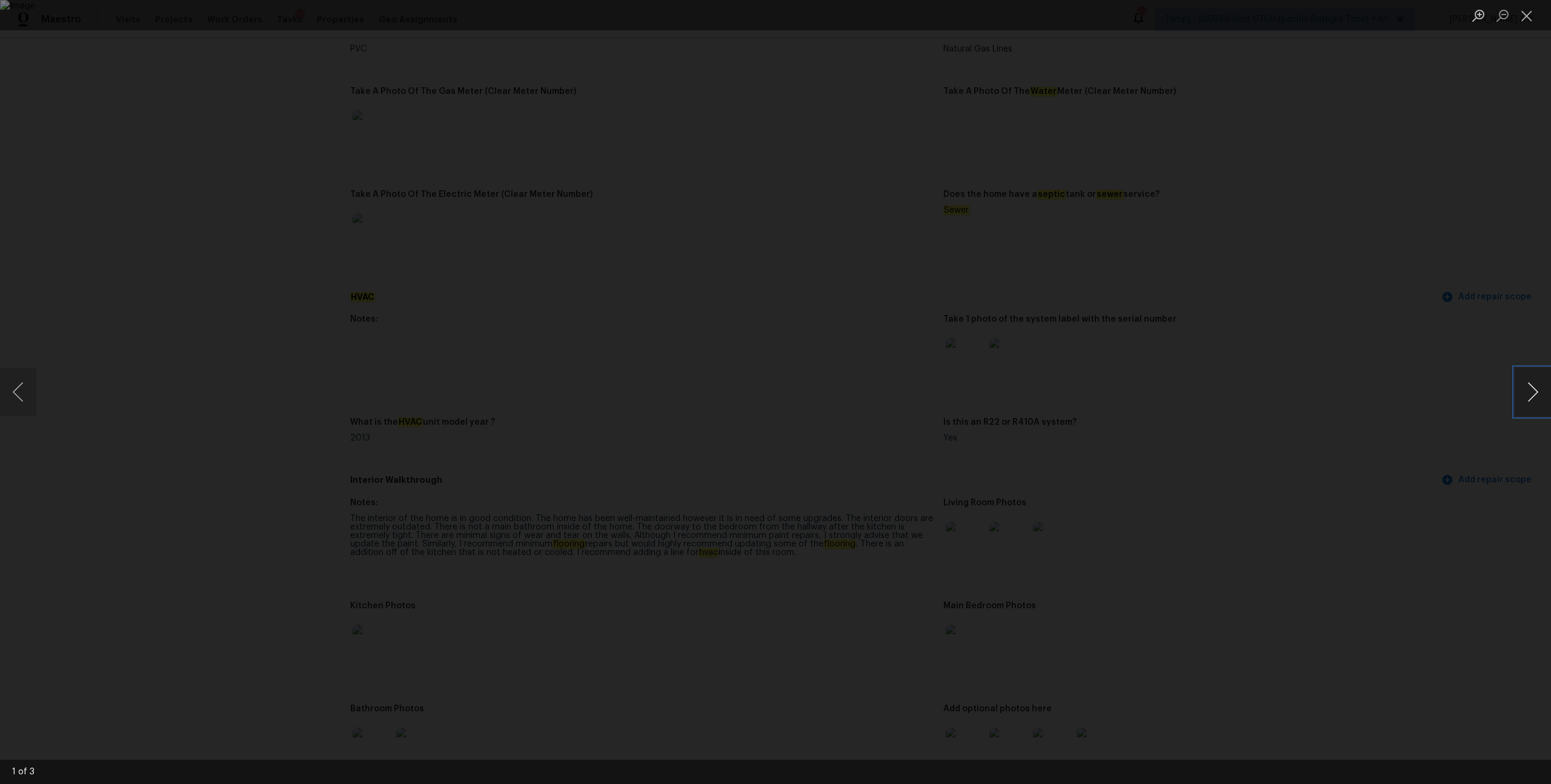
click at [1533, 390] on button "Next image" at bounding box center [1533, 392] width 36 height 49
click at [1455, 409] on div "Lightbox" at bounding box center [775, 392] width 1551 height 784
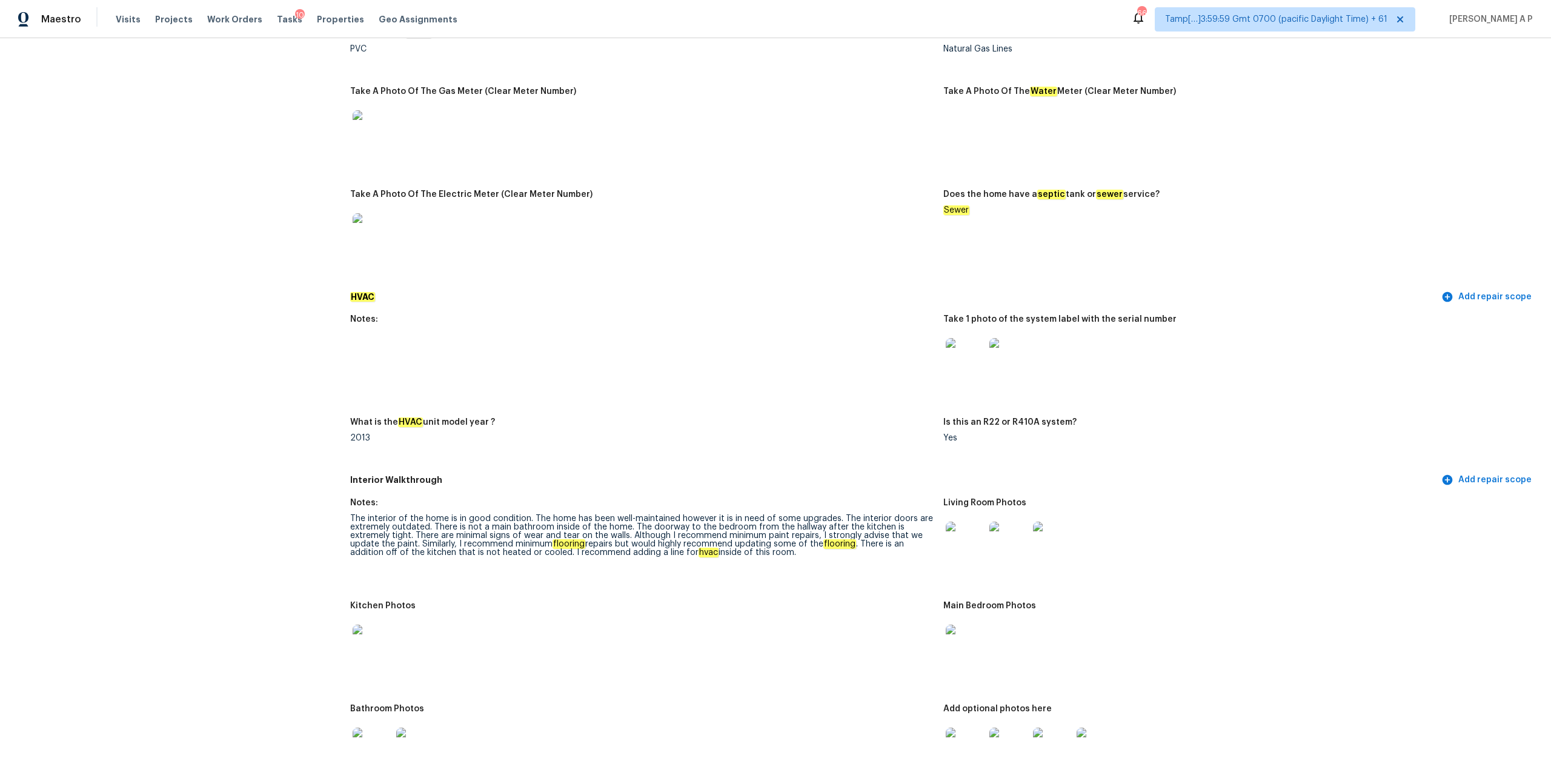
click at [967, 741] on img at bounding box center [964, 746] width 39 height 39
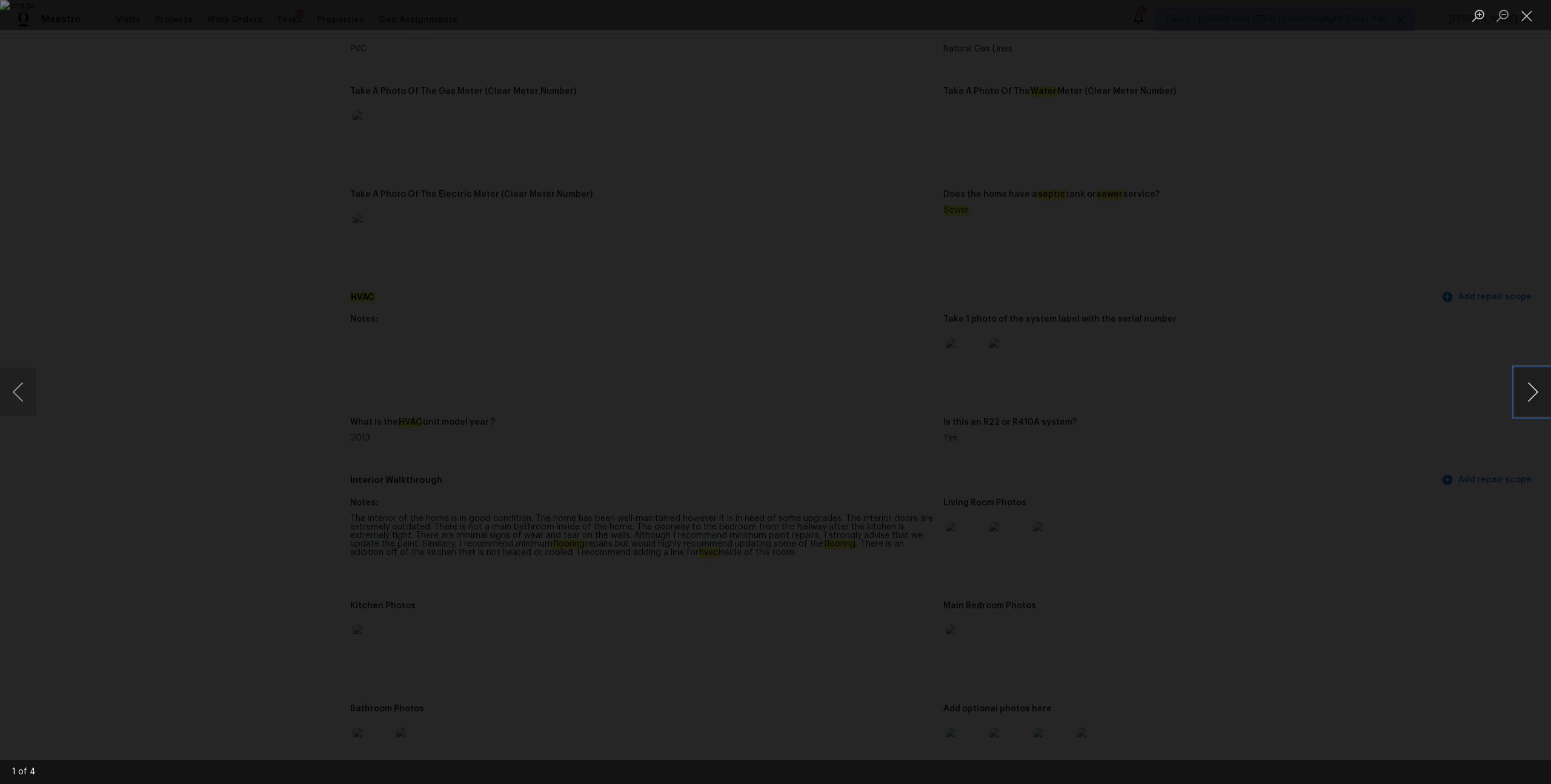
click at [1534, 394] on button "Next image" at bounding box center [1533, 392] width 36 height 49
click at [1499, 419] on div "Lightbox" at bounding box center [775, 392] width 1551 height 784
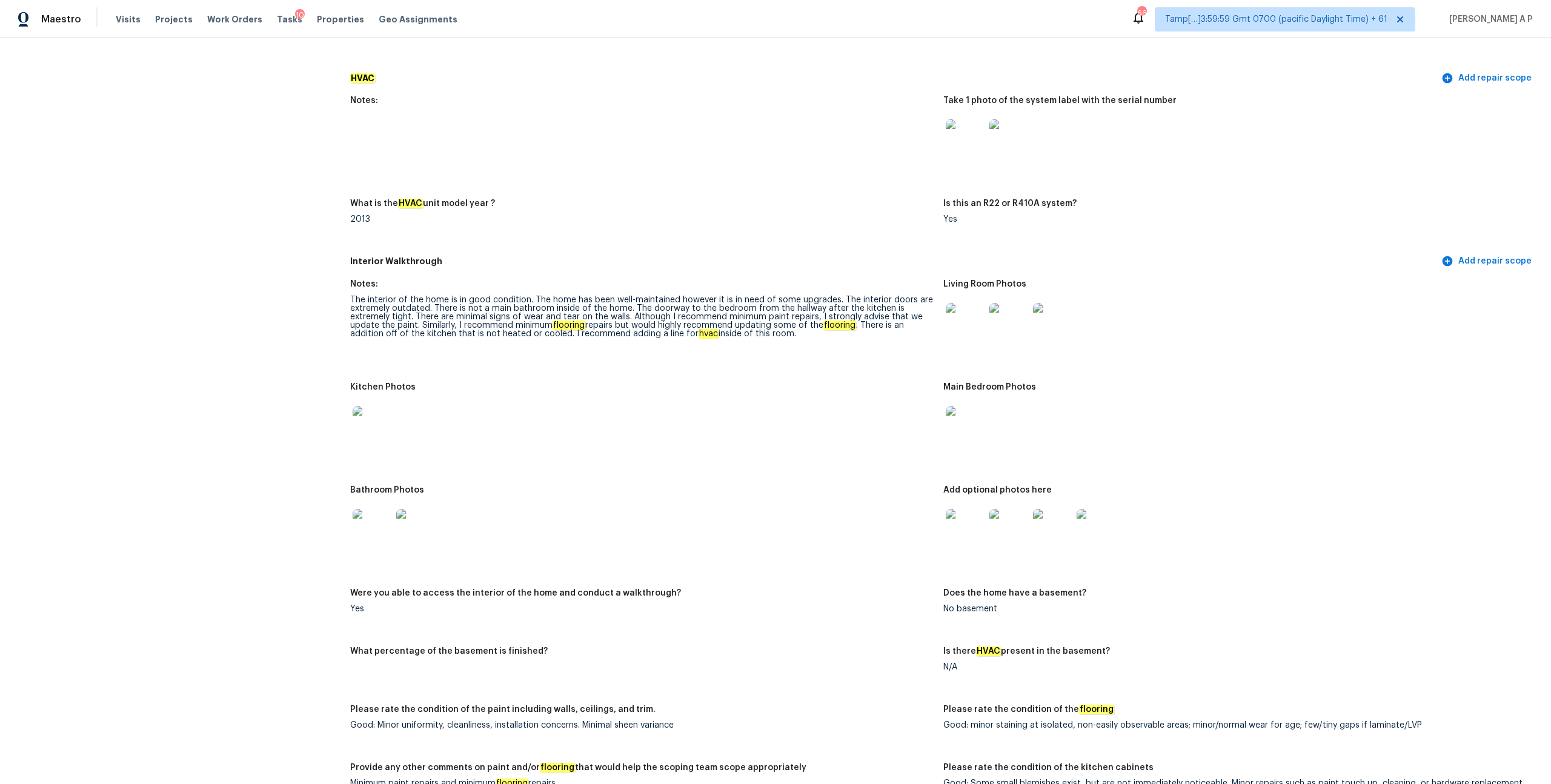
scroll to position [1128, 0]
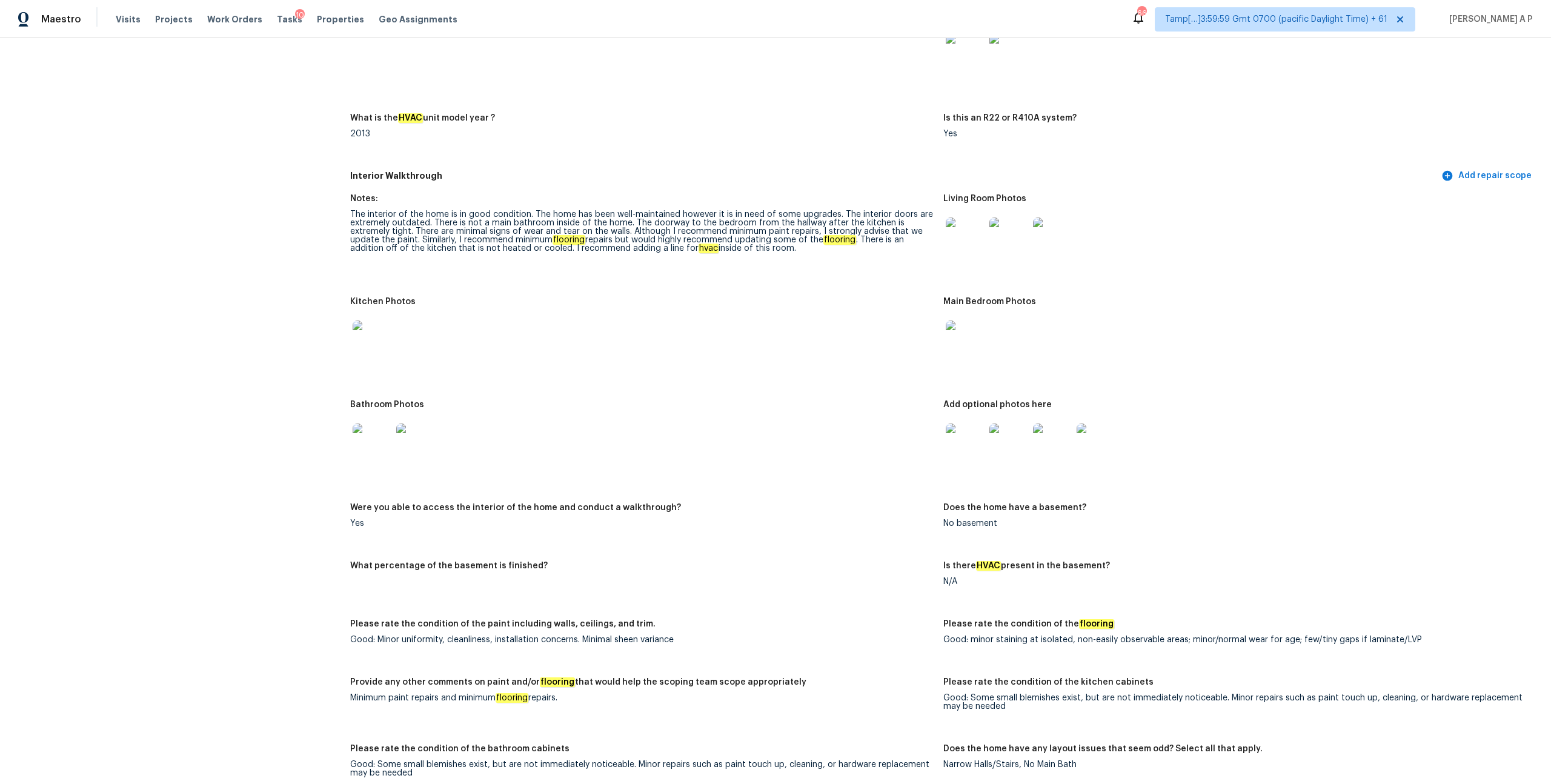
click at [969, 438] on img at bounding box center [964, 442] width 39 height 39
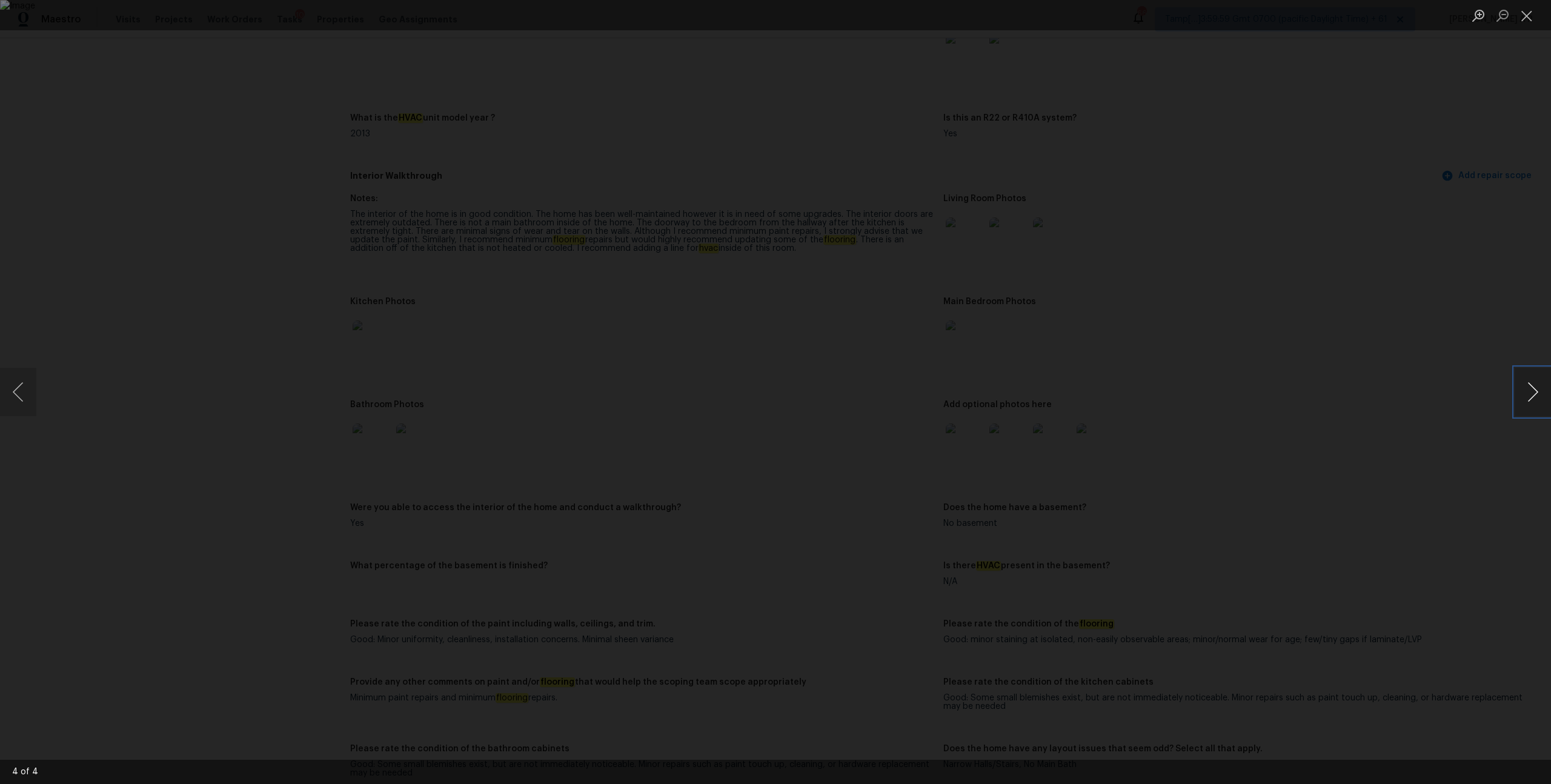
click at [1521, 394] on button "Next image" at bounding box center [1533, 392] width 36 height 49
click at [1495, 402] on div "Lightbox" at bounding box center [775, 392] width 1551 height 784
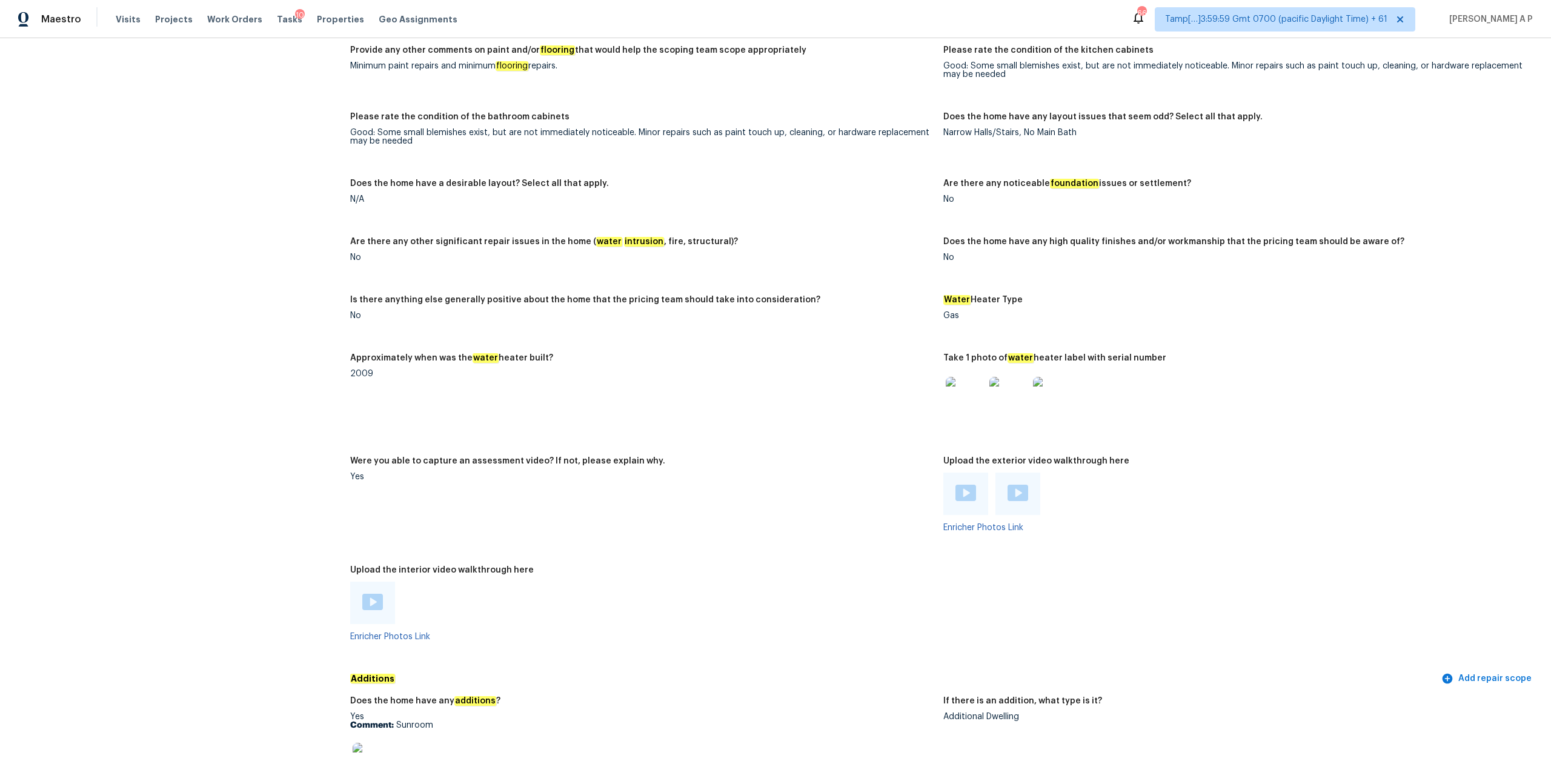
scroll to position [1906, 0]
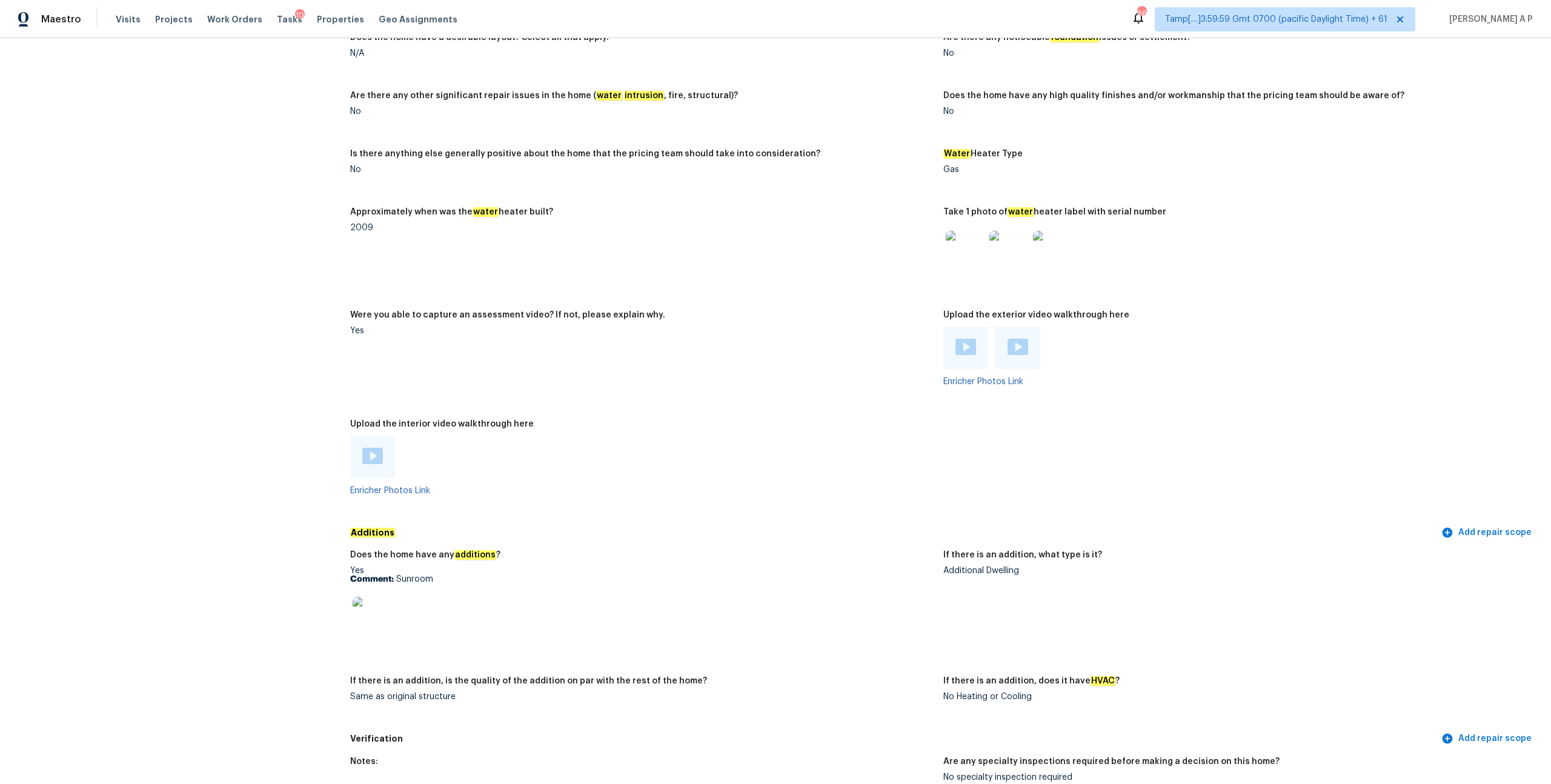
click at [966, 245] on img at bounding box center [964, 250] width 39 height 39
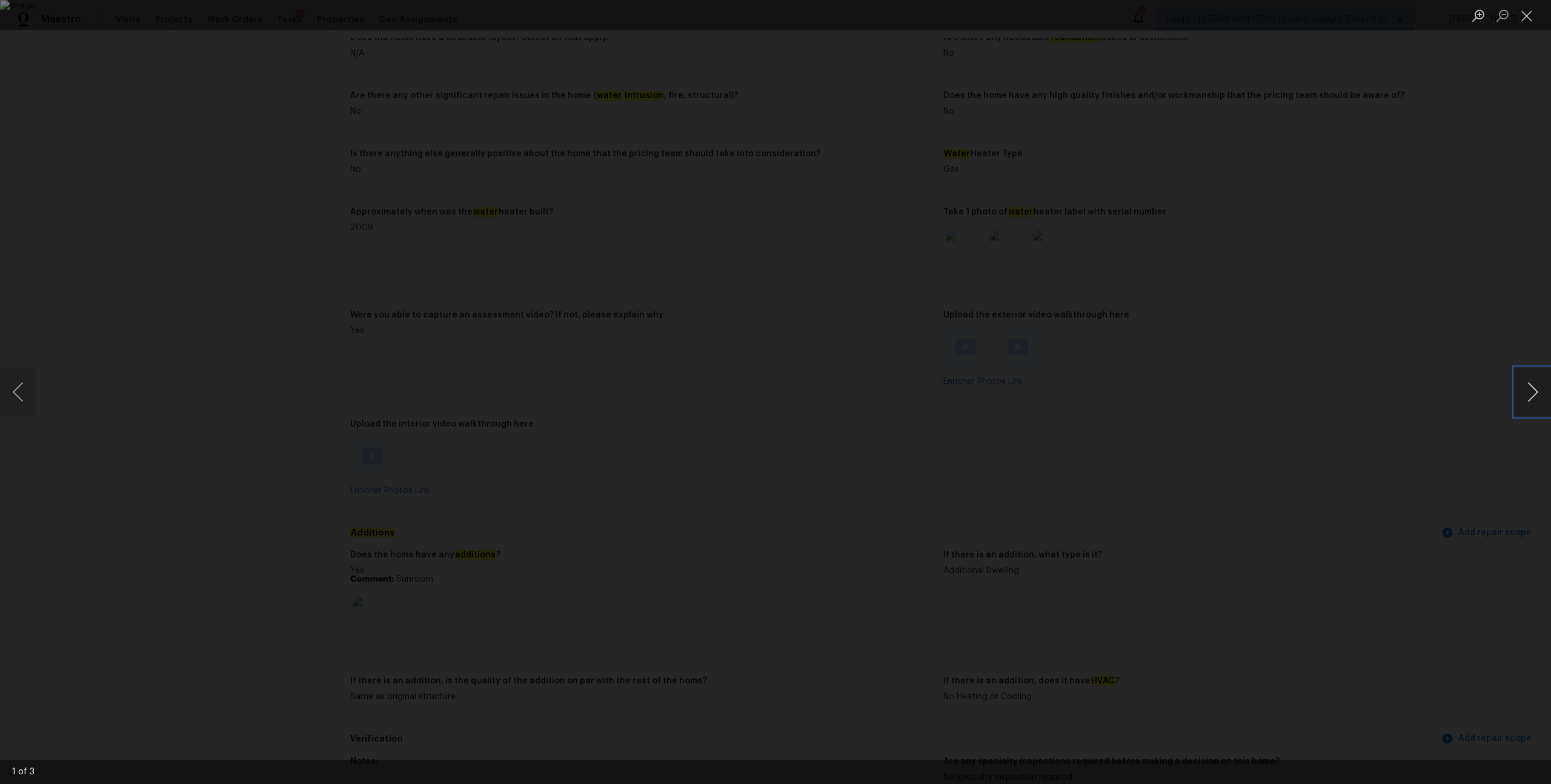
click at [1530, 396] on button "Next image" at bounding box center [1533, 392] width 36 height 49
click at [1217, 357] on div "Lightbox" at bounding box center [775, 392] width 1551 height 784
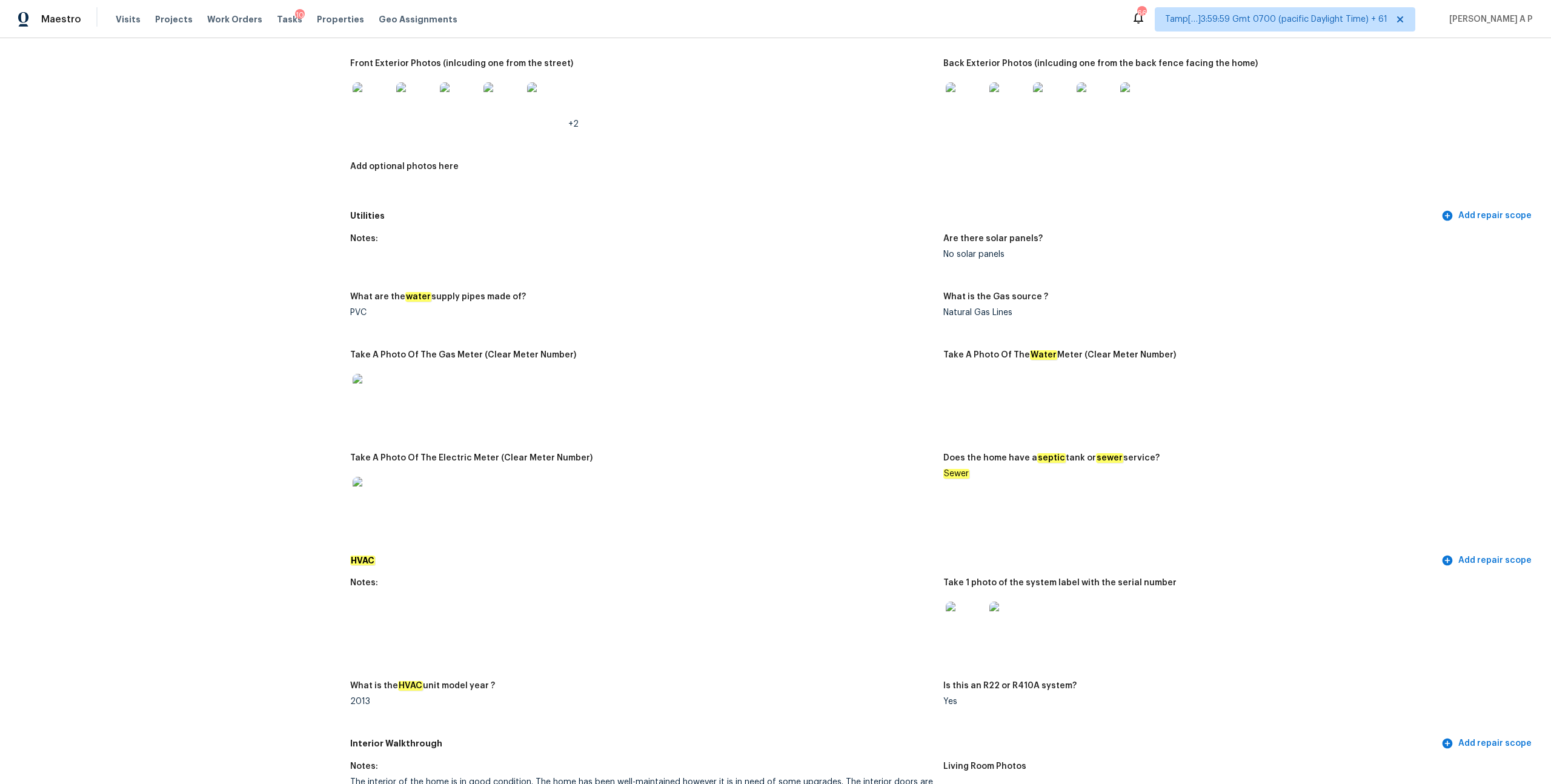
scroll to position [574, 0]
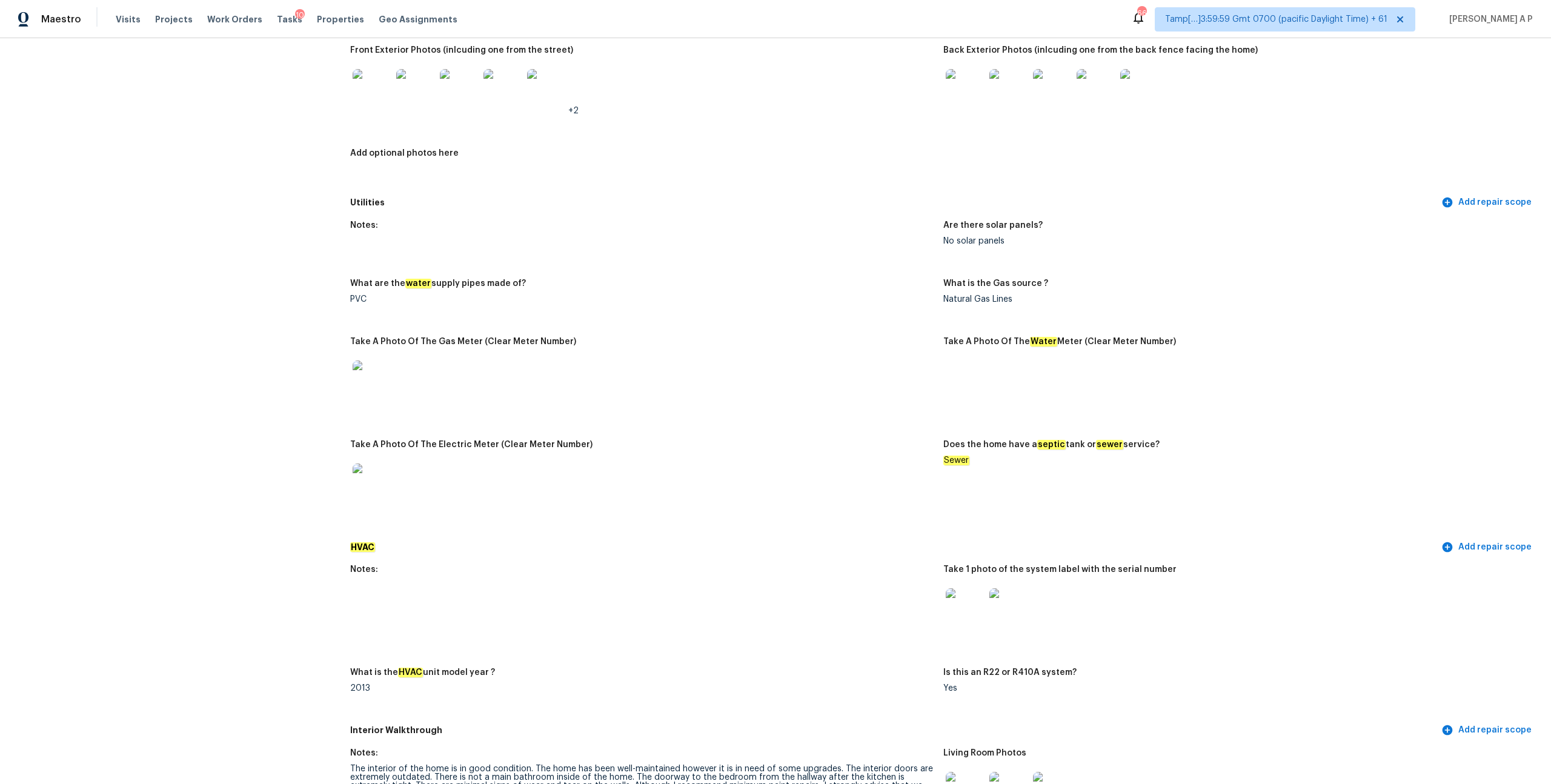
click at [378, 84] on img at bounding box center [372, 88] width 39 height 39
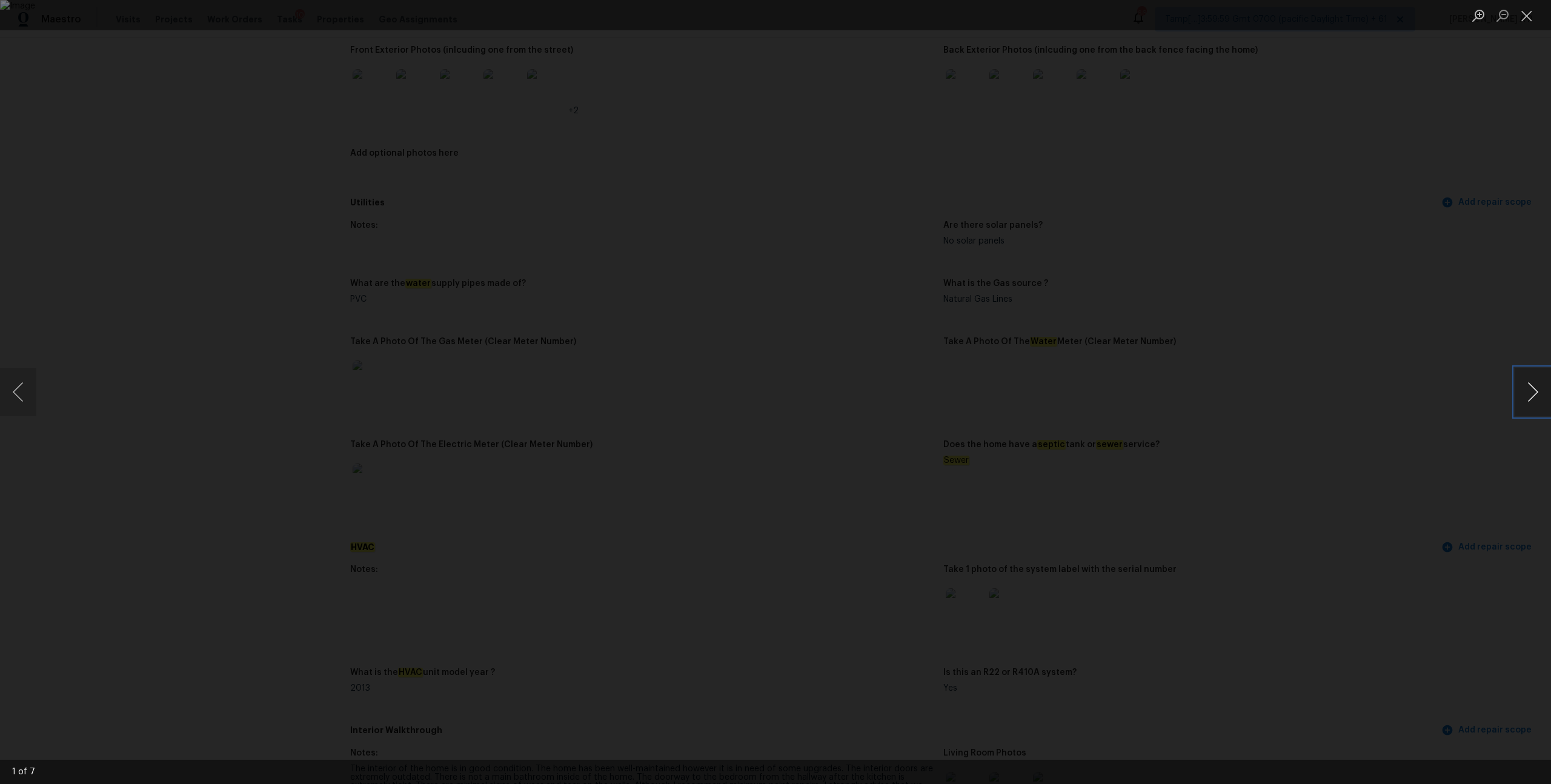
click at [1540, 388] on button "Next image" at bounding box center [1533, 392] width 36 height 49
click at [774, 52] on div "Lightbox" at bounding box center [775, 392] width 1551 height 784
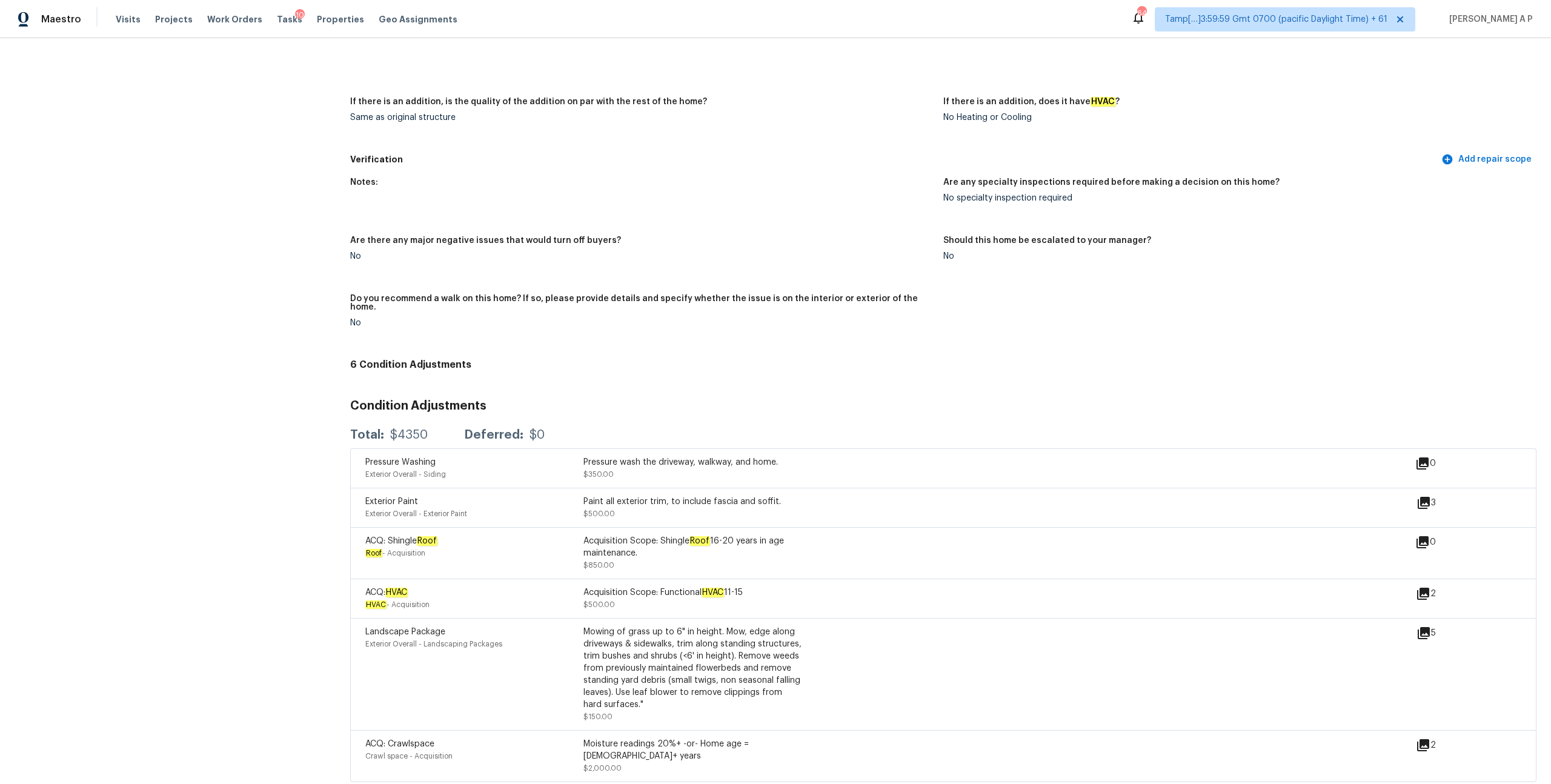
scroll to position [2485, 0]
